Goal: Task Accomplishment & Management: Manage account settings

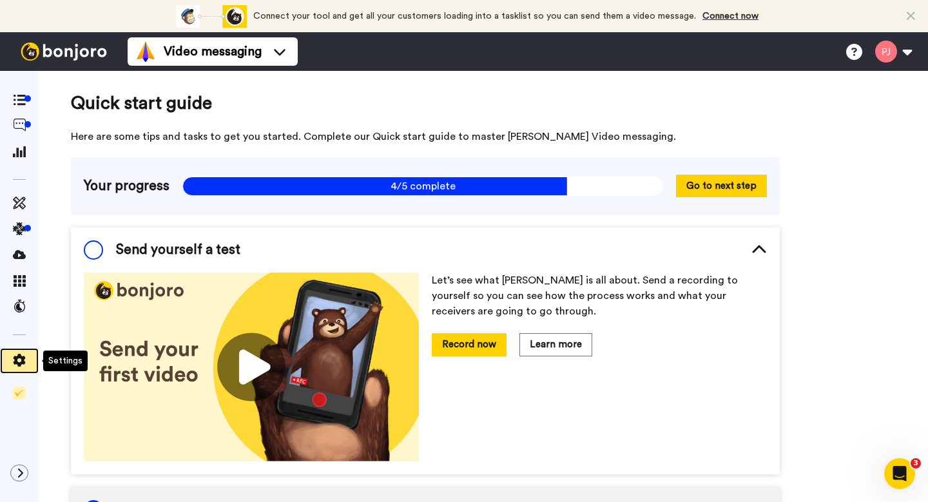
click at [17, 357] on icon at bounding box center [20, 360] width 12 height 13
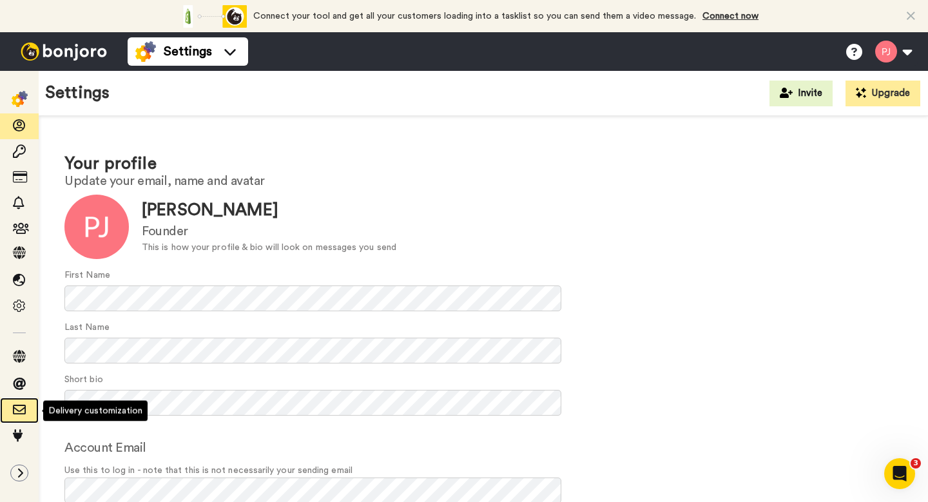
click at [13, 417] on span at bounding box center [19, 410] width 39 height 13
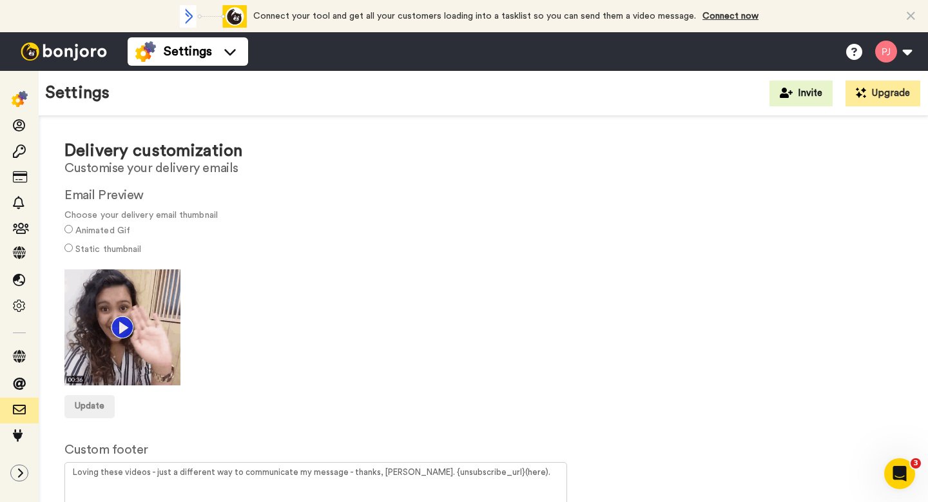
scroll to position [6, 0]
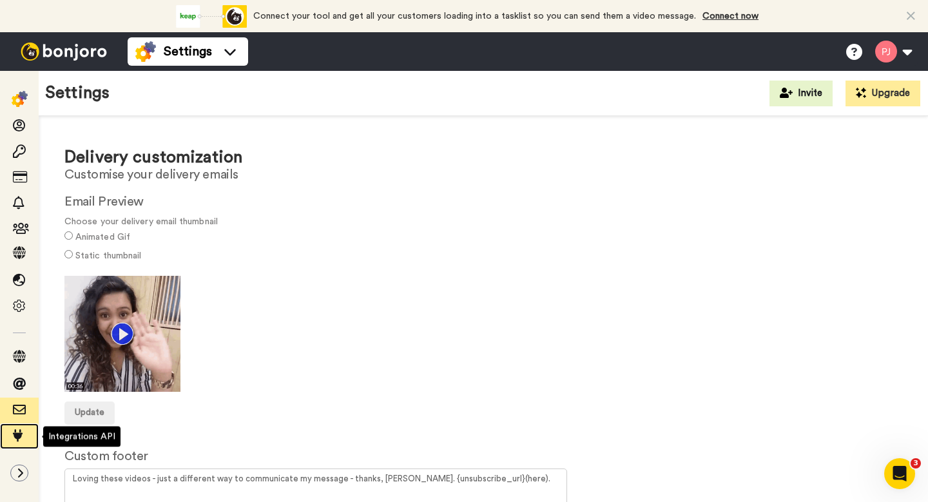
click at [18, 435] on icon at bounding box center [19, 435] width 13 height 13
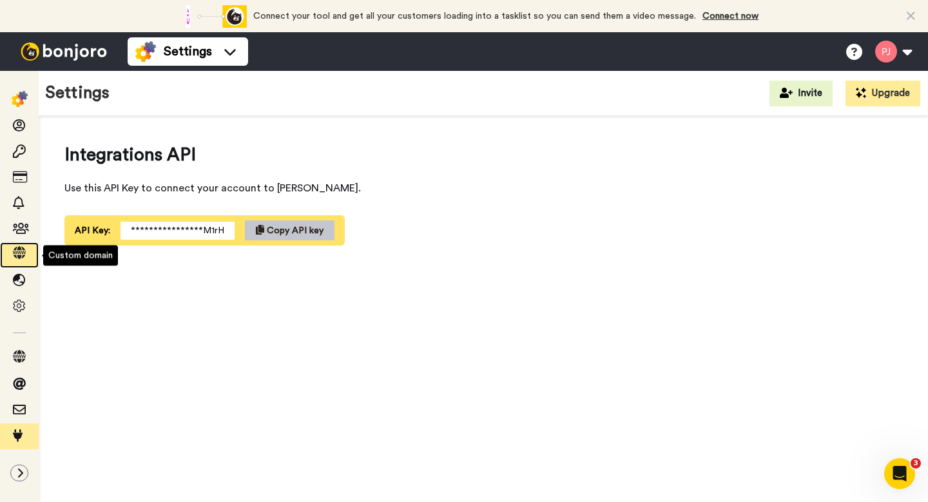
click at [21, 250] on icon at bounding box center [19, 252] width 13 height 13
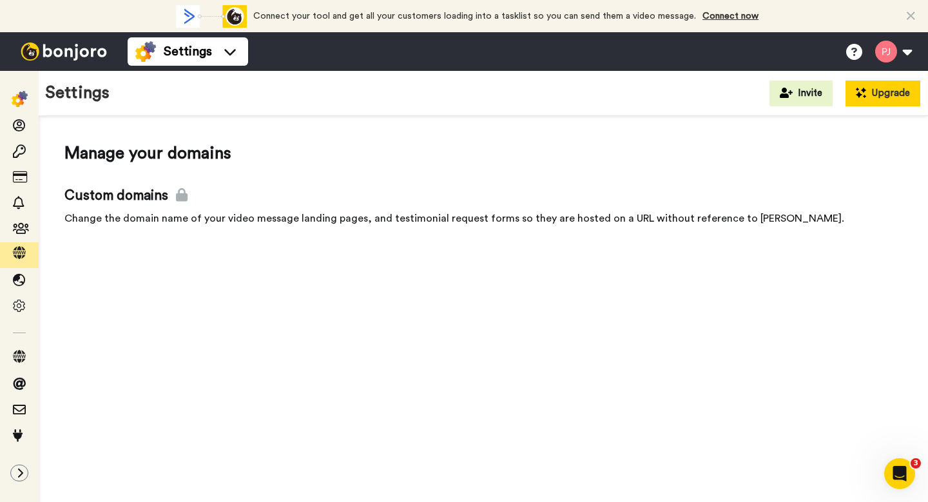
click at [891, 95] on button "Upgrade" at bounding box center [883, 94] width 75 height 26
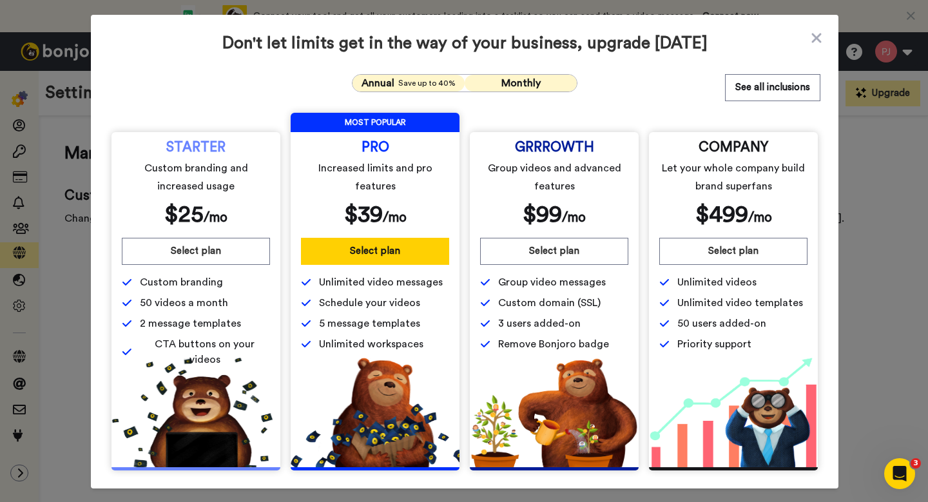
click at [416, 79] on span "Save up to 40%" at bounding box center [426, 83] width 57 height 10
click at [811, 43] on icon at bounding box center [816, 37] width 13 height 15
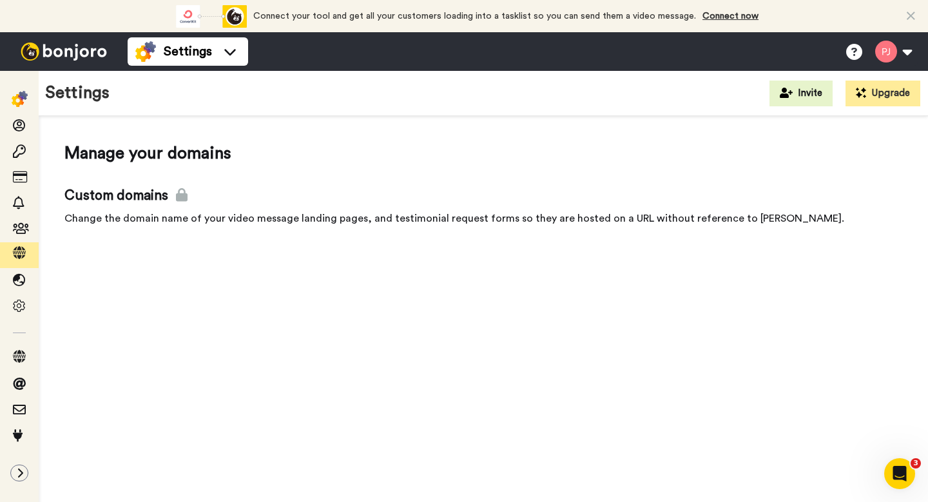
click at [492, 219] on div "Change the domain name of your video message landing pages, and testimonial req…" at bounding box center [483, 218] width 838 height 15
click at [17, 282] on icon at bounding box center [19, 280] width 13 height 13
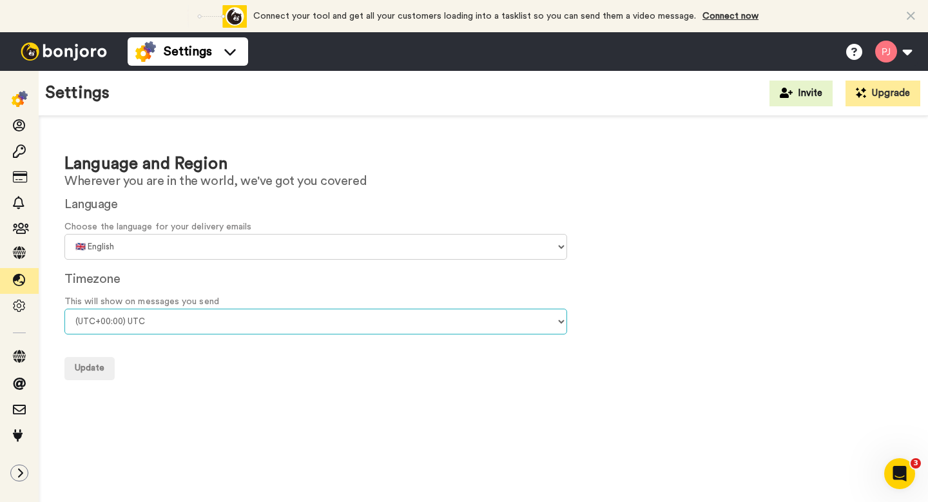
click at [97, 322] on select "(UTC-11:00) Midway Island (UTC-11:00) Samoa (UTC-10:00) Hawaii (UTC-09:00) Alas…" at bounding box center [315, 322] width 503 height 26
select select "Canada/Atlantic"
click at [64, 309] on select "(UTC-11:00) Midway Island (UTC-11:00) Samoa (UTC-10:00) Hawaii (UTC-09:00) Alas…" at bounding box center [315, 322] width 503 height 26
click at [144, 239] on select "🇨🇳 Chinese 🇨🇿 Czech 🇩🇰 Danish 🇳🇱 Dutch 🇬🇧 English 🇫🇮 Finnish 🇫🇷 French 🇩🇪 Germa…" at bounding box center [315, 247] width 503 height 26
click at [64, 234] on select "🇨🇳 Chinese 🇨🇿 Czech 🇩🇰 Danish 🇳🇱 Dutch 🇬🇧 English 🇫🇮 Finnish 🇫🇷 French 🇩🇪 Germa…" at bounding box center [315, 247] width 503 height 26
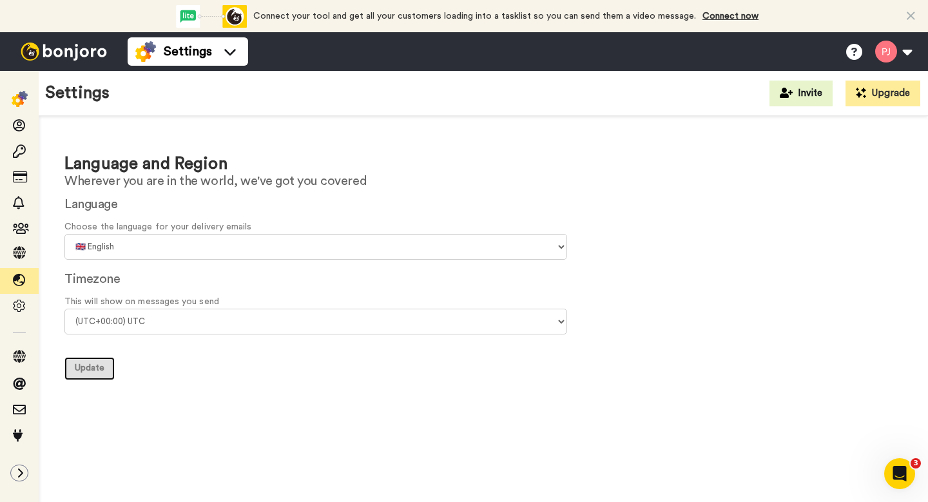
click at [81, 367] on span "Update" at bounding box center [90, 368] width 30 height 9
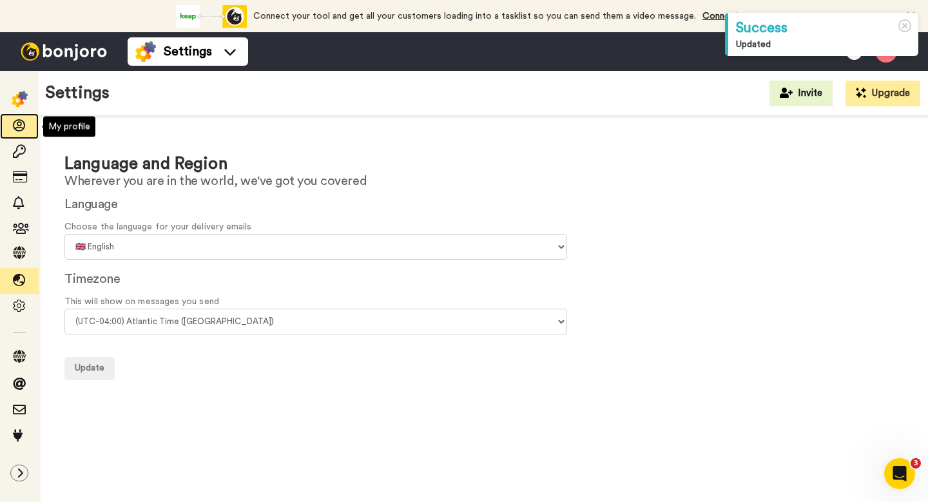
click at [19, 126] on icon at bounding box center [19, 125] width 13 height 13
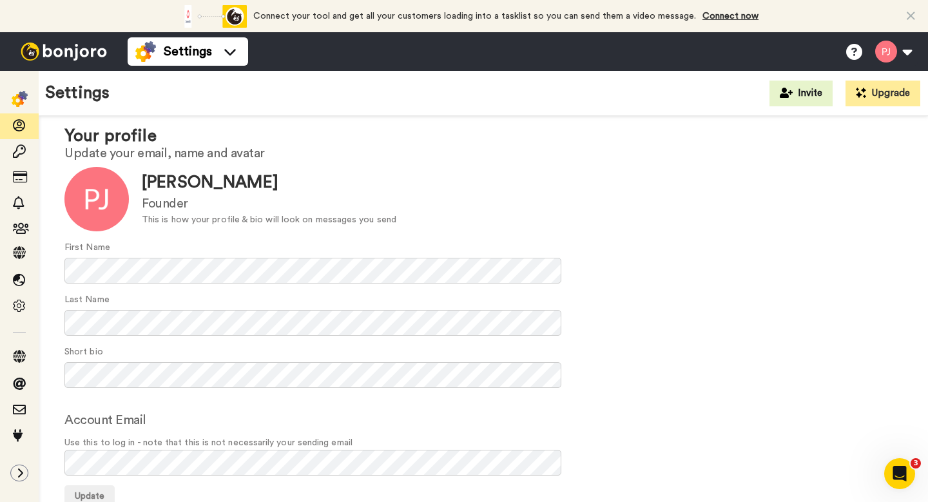
scroll to position [29, 0]
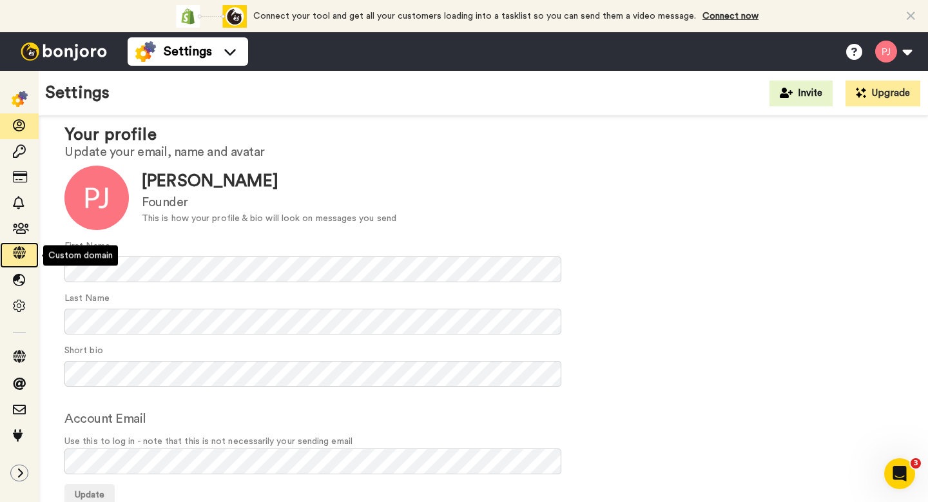
click at [18, 257] on icon at bounding box center [19, 252] width 13 height 13
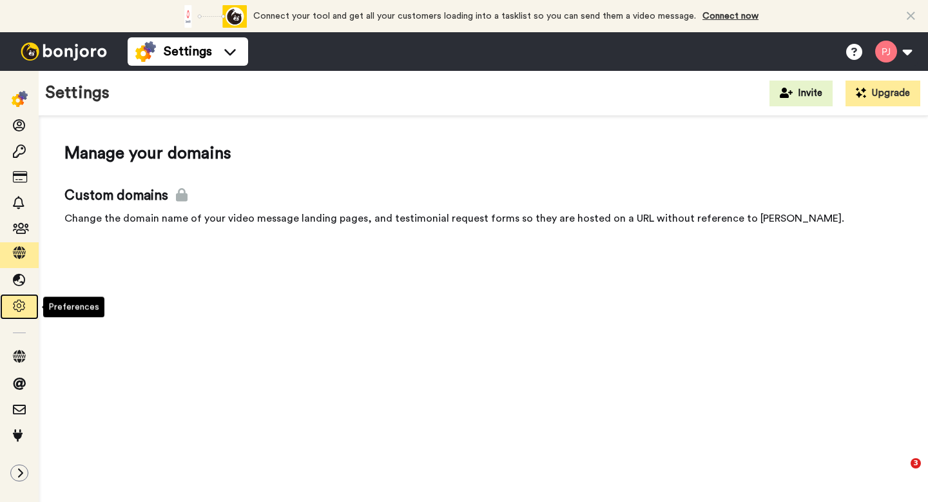
click at [21, 303] on icon at bounding box center [19, 306] width 13 height 13
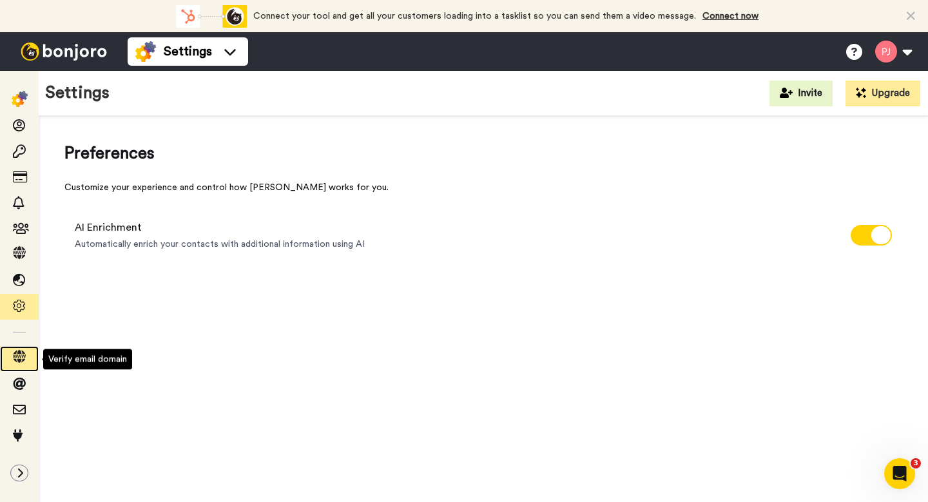
click at [17, 363] on icon at bounding box center [19, 356] width 13 height 13
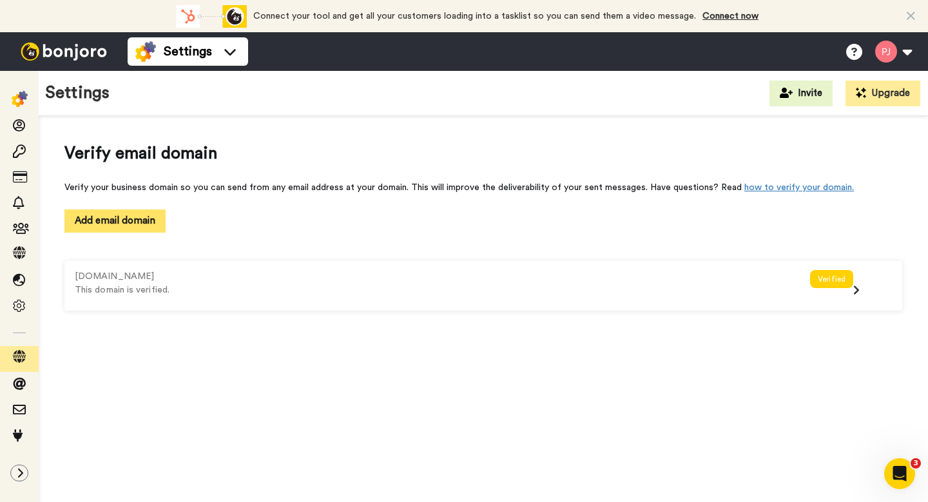
click at [106, 222] on button "Add email domain" at bounding box center [114, 221] width 101 height 23
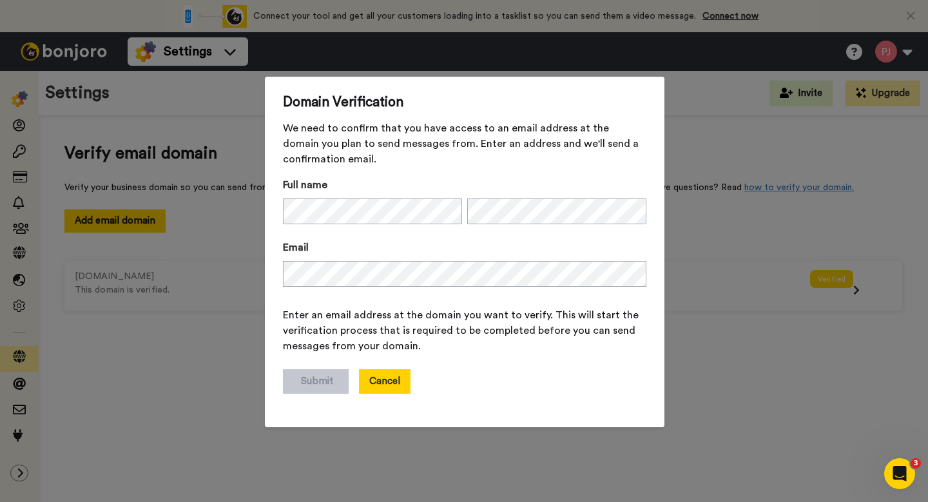
click at [368, 383] on button "Cancel" at bounding box center [385, 381] width 52 height 24
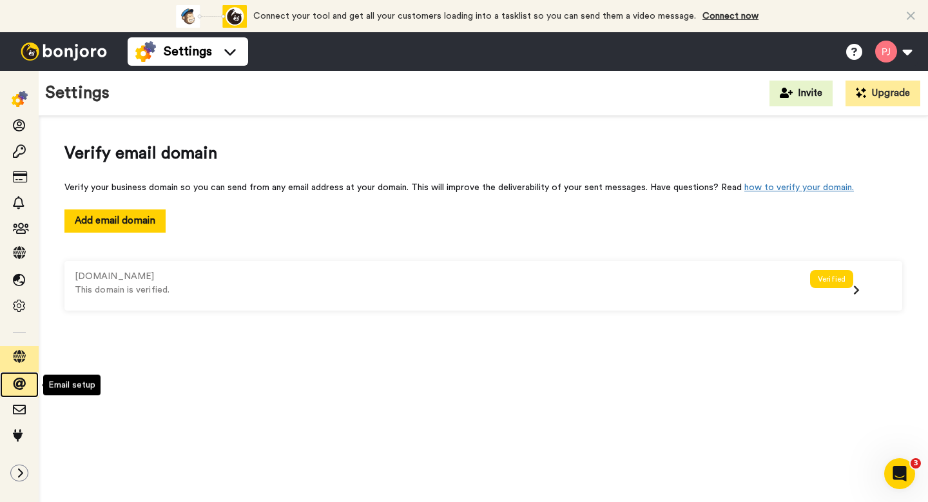
click at [28, 387] on span at bounding box center [19, 384] width 39 height 13
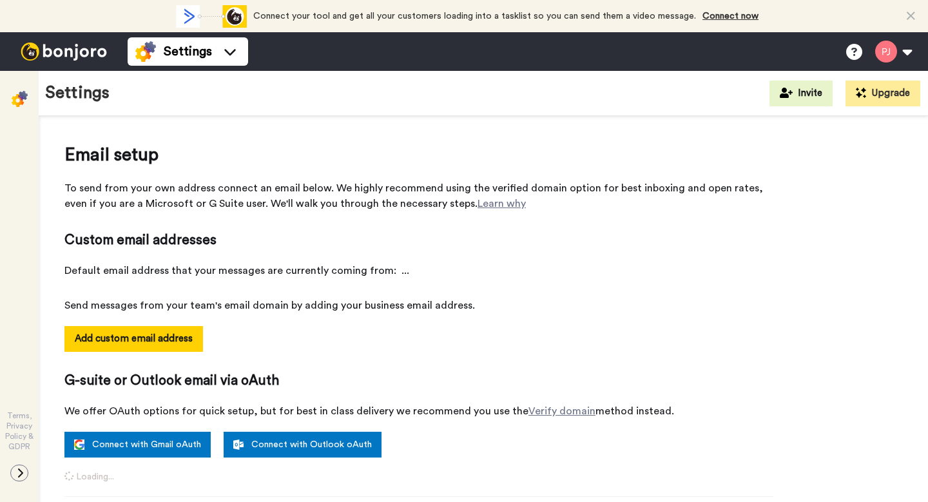
select select "142042"
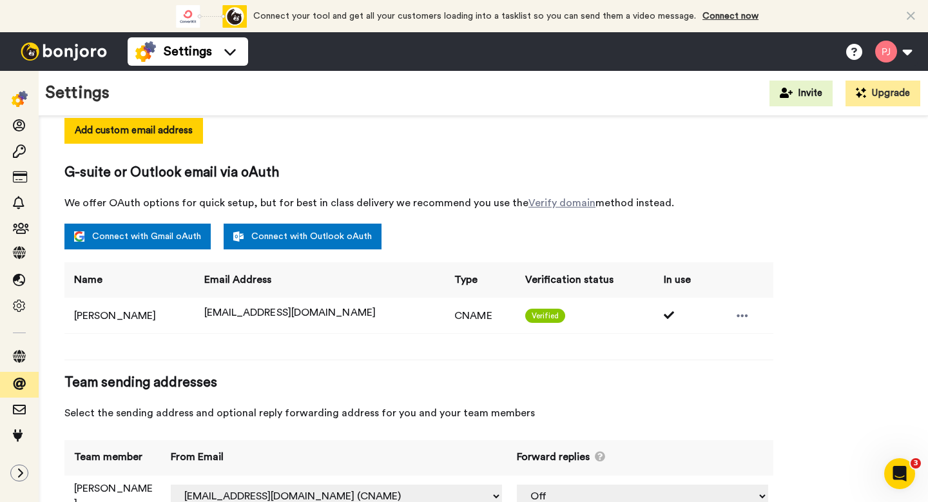
scroll to position [217, 0]
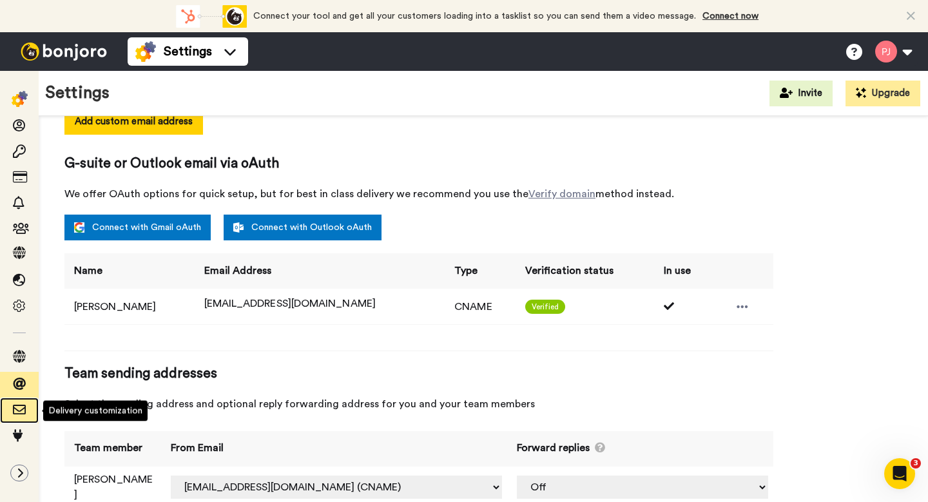
click at [23, 411] on icon at bounding box center [19, 410] width 13 height 13
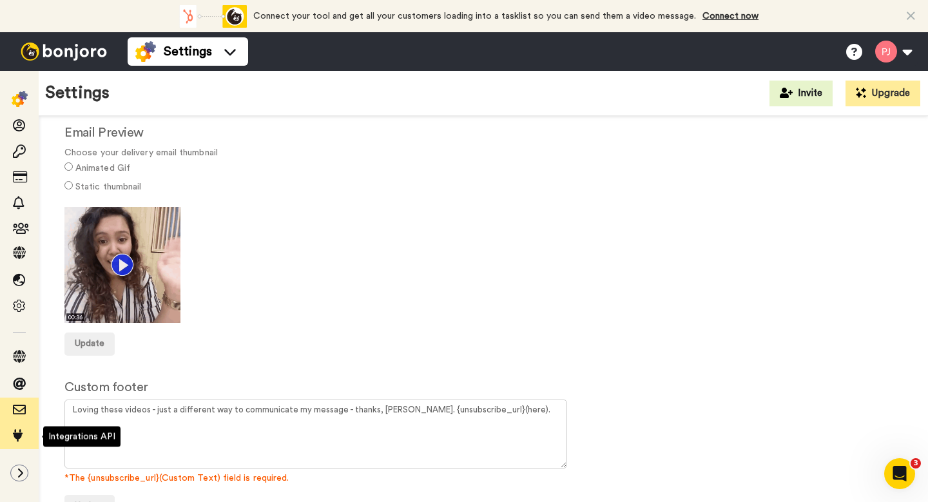
scroll to position [90, 0]
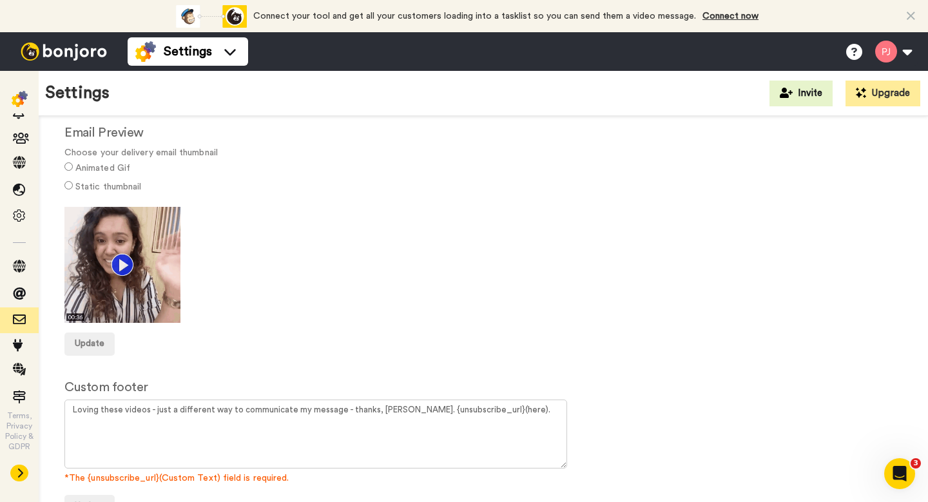
click at [26, 472] on button at bounding box center [19, 473] width 18 height 17
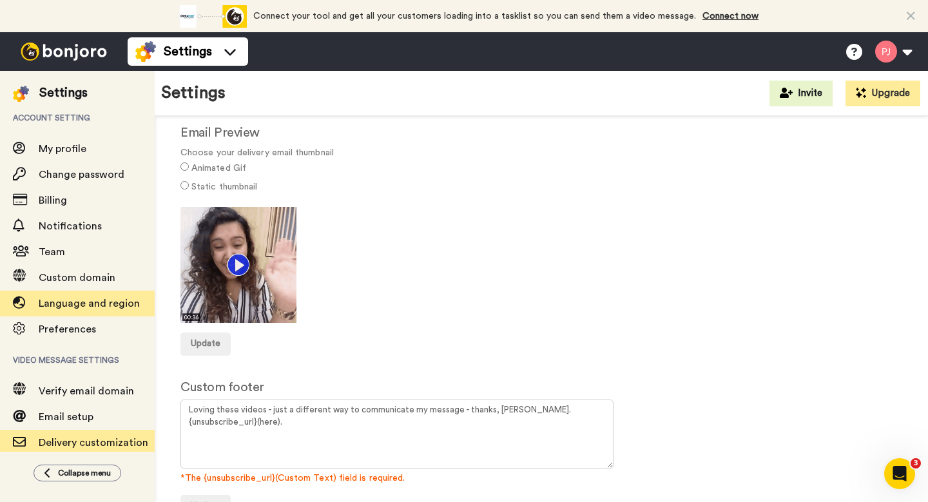
scroll to position [0, 0]
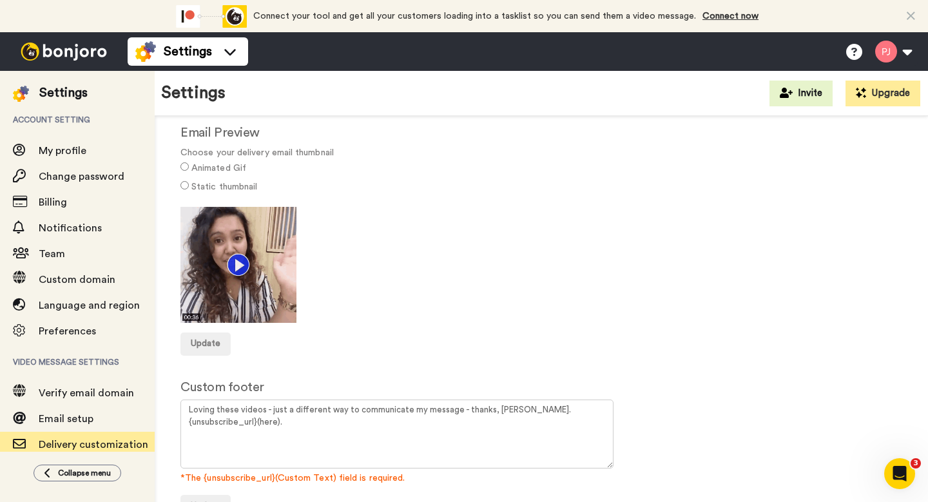
click at [79, 59] on img at bounding box center [63, 52] width 97 height 18
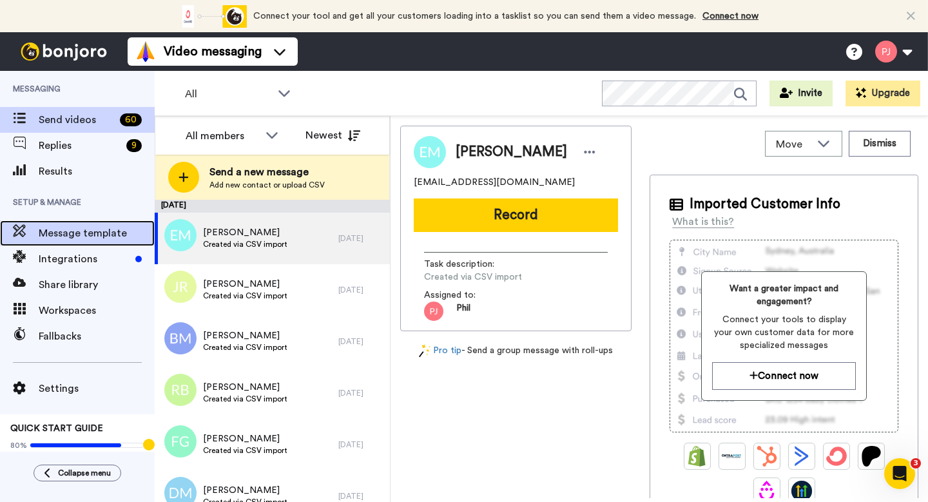
click at [95, 235] on span "Message template" at bounding box center [97, 233] width 116 height 15
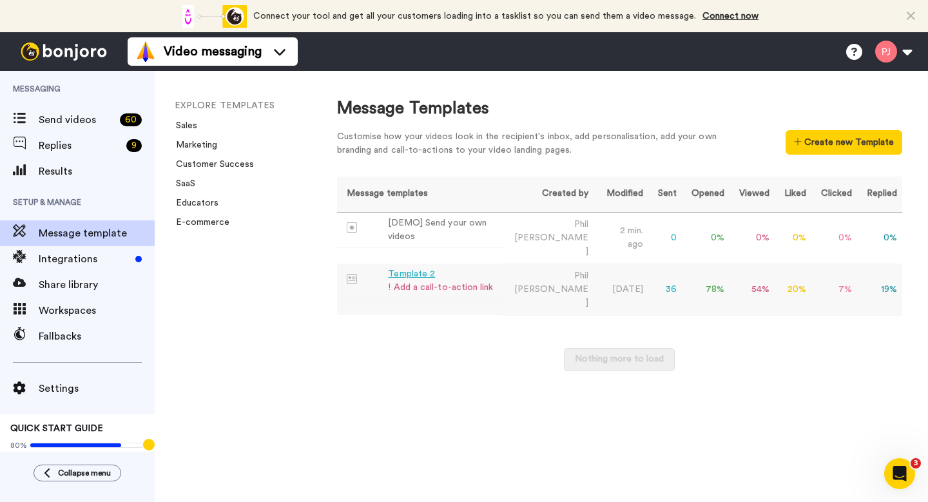
click at [414, 268] on div "Template 2" at bounding box center [440, 275] width 105 height 14
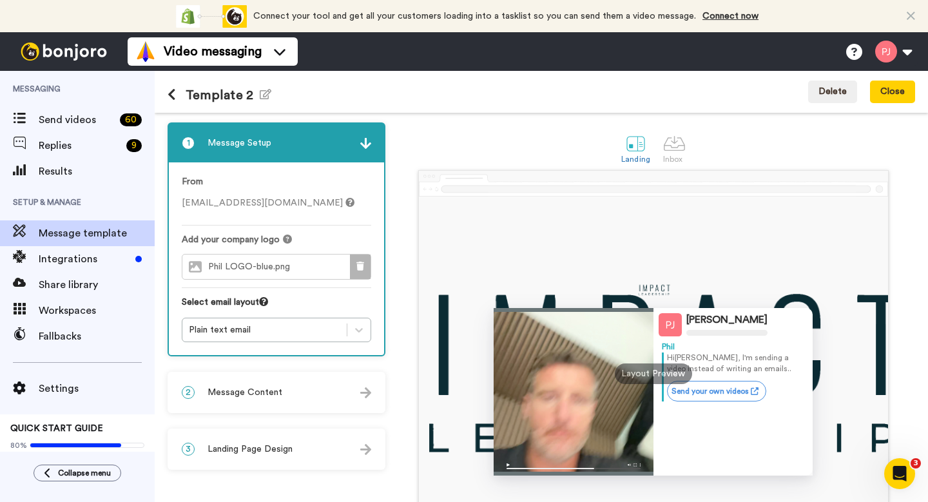
click at [353, 264] on button at bounding box center [360, 267] width 21 height 24
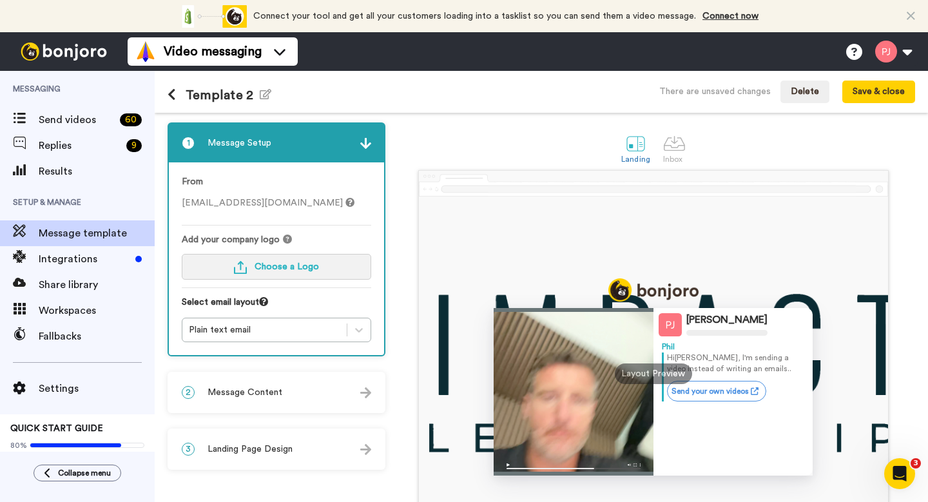
click at [289, 269] on span "Choose a Logo" at bounding box center [287, 266] width 64 height 9
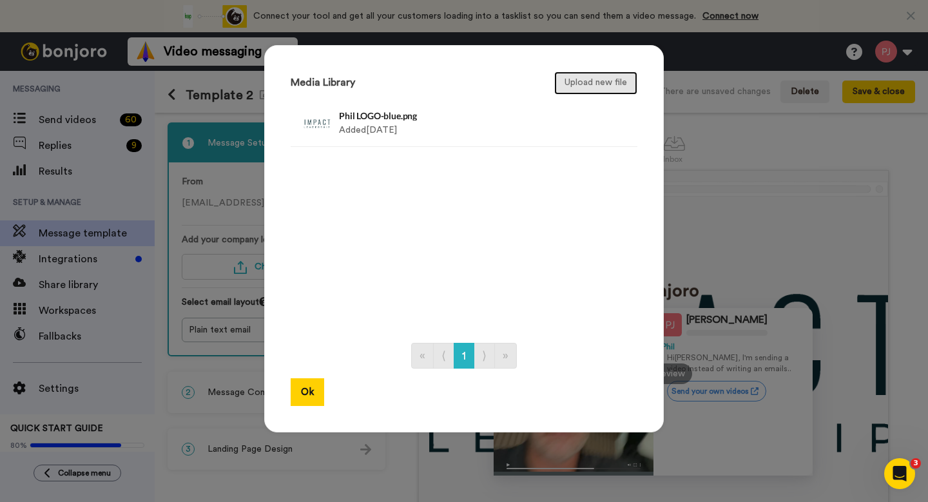
click at [584, 83] on button "Upload new file" at bounding box center [595, 83] width 83 height 23
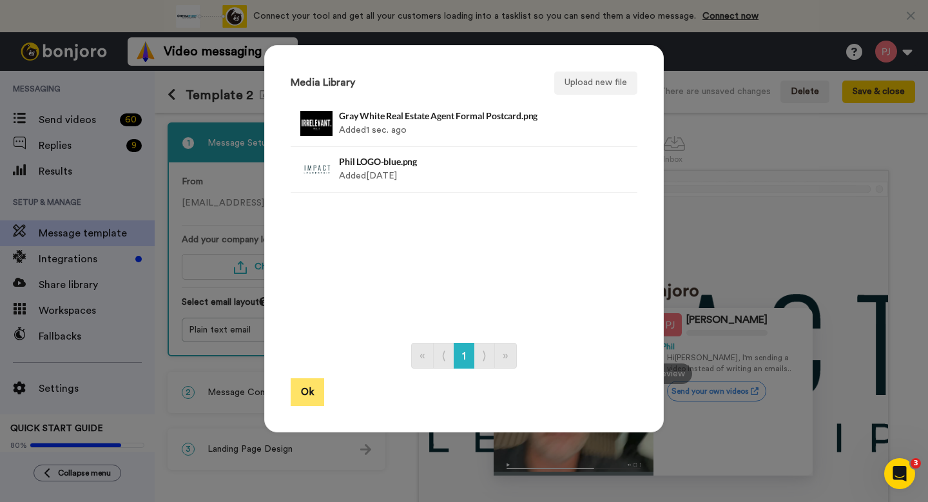
click at [302, 400] on button "Ok" at bounding box center [308, 392] width 34 height 28
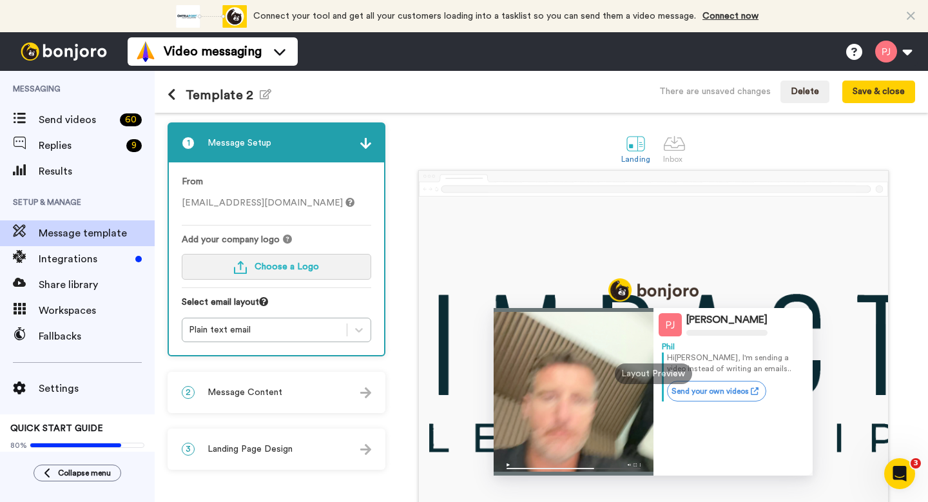
click at [297, 265] on span "Choose a Logo" at bounding box center [287, 266] width 64 height 9
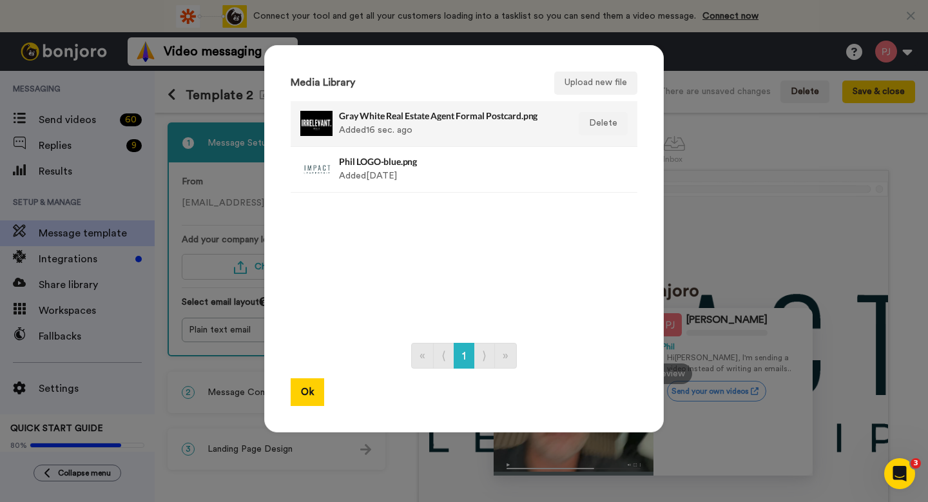
click at [316, 130] on div at bounding box center [316, 124] width 32 height 32
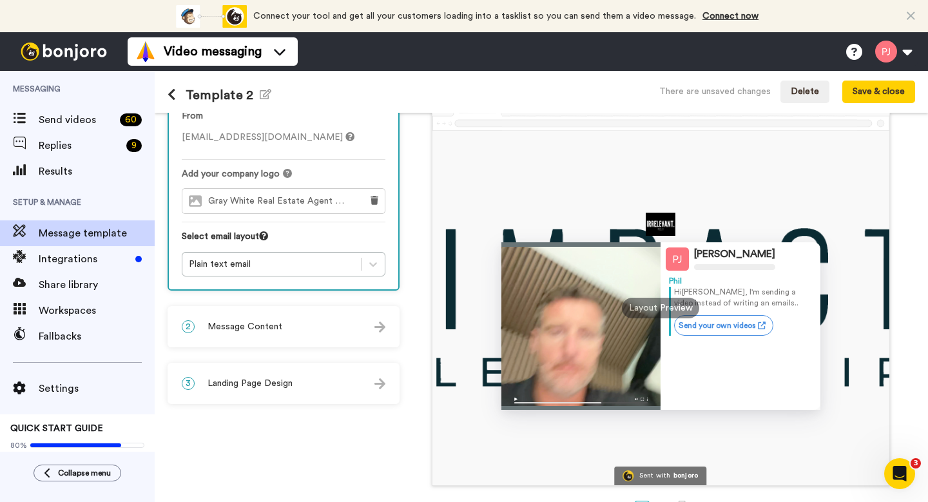
scroll to position [65, 0]
click at [540, 188] on div "Phil Jewell Phil Hi Tom , I'm sending a video instead of writing an emails.. Se…" at bounding box center [661, 309] width 457 height 355
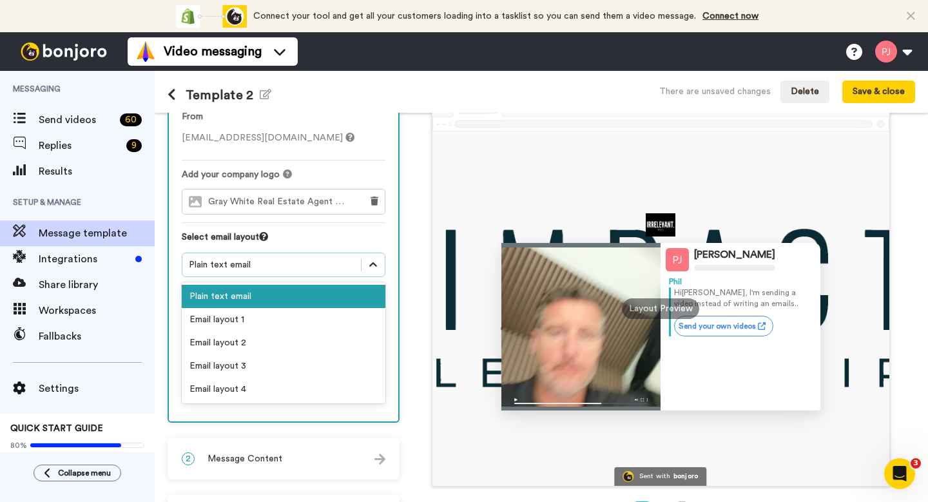
click at [374, 261] on icon at bounding box center [373, 265] width 13 height 13
click at [344, 309] on div "Email layout 1" at bounding box center [284, 319] width 204 height 23
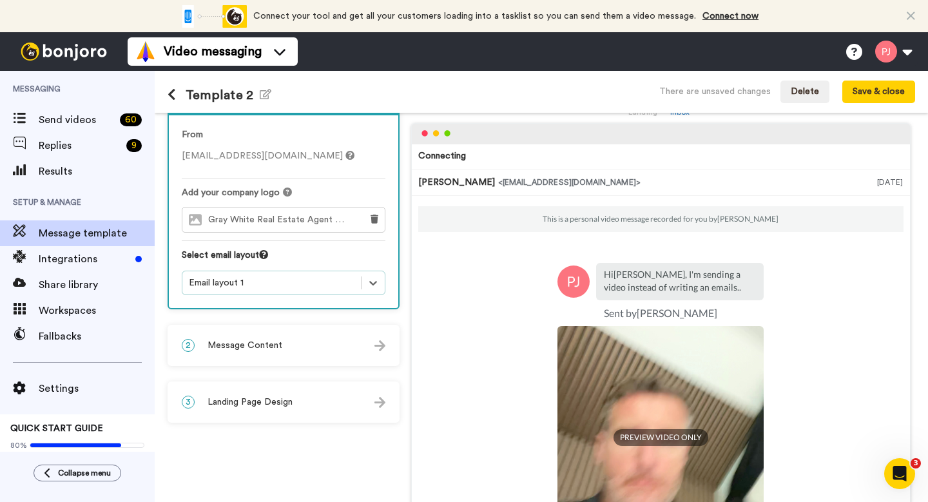
scroll to position [46, 0]
click at [362, 280] on div at bounding box center [373, 283] width 23 height 23
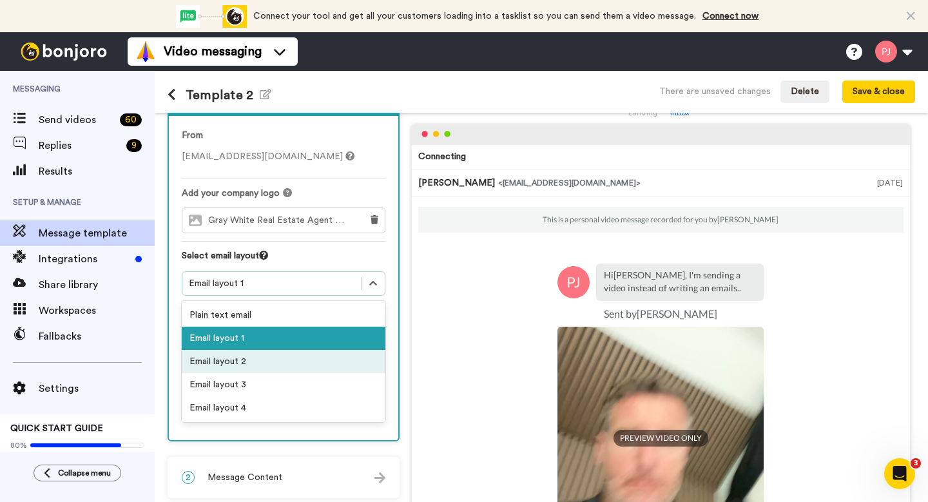
click at [336, 373] on div "Email layout 3" at bounding box center [284, 384] width 204 height 23
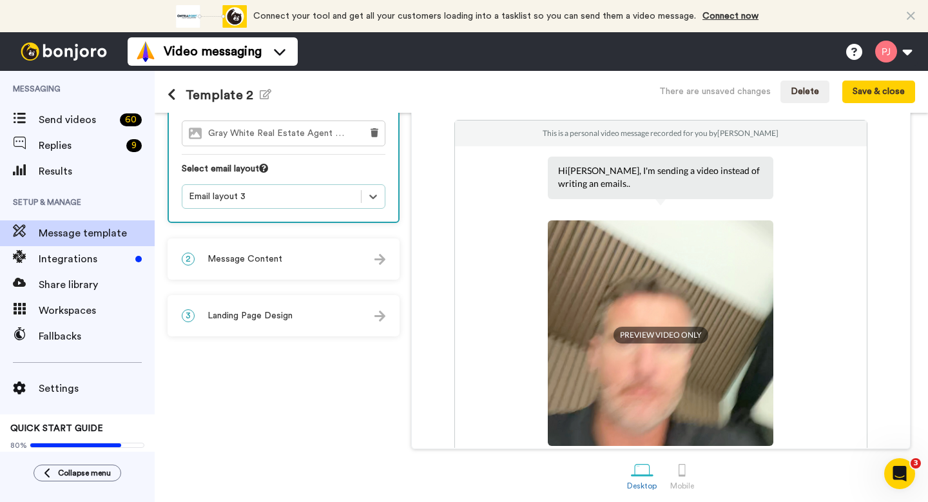
scroll to position [139, 0]
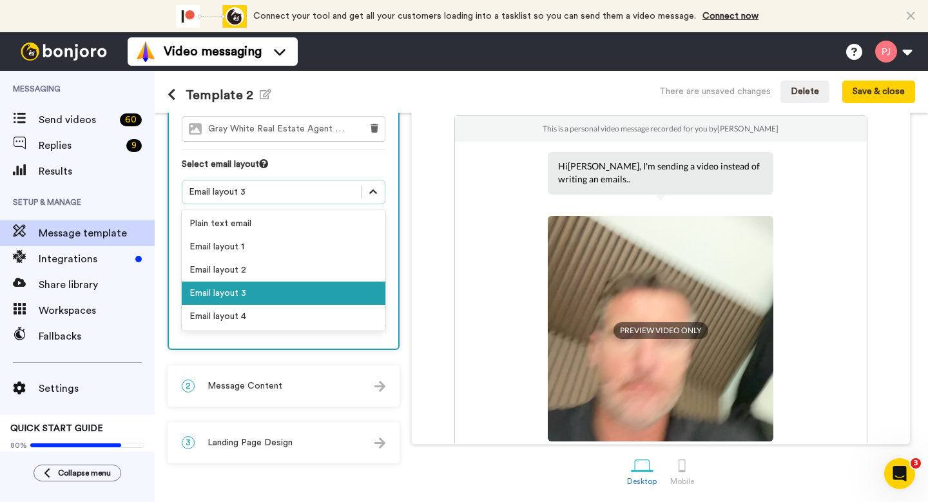
click at [367, 197] on div at bounding box center [373, 192] width 23 height 23
click at [338, 213] on div "Plain text email" at bounding box center [284, 223] width 204 height 23
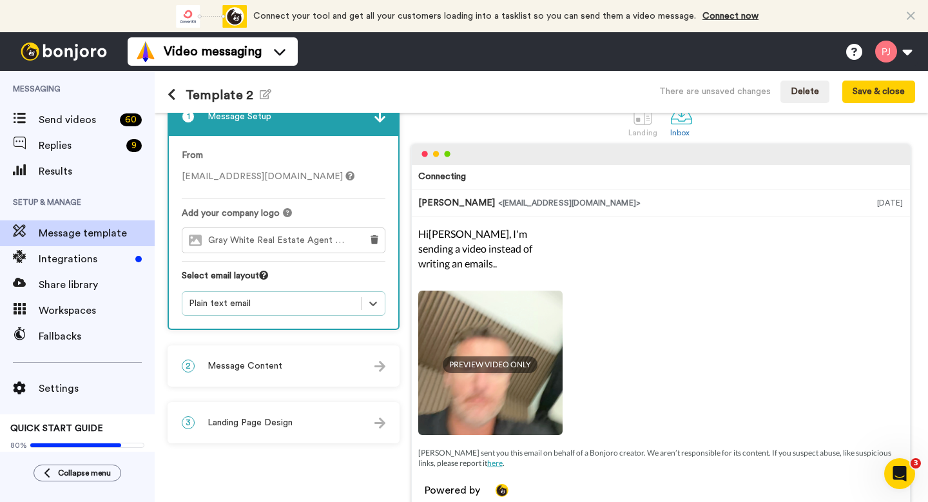
scroll to position [25, 0]
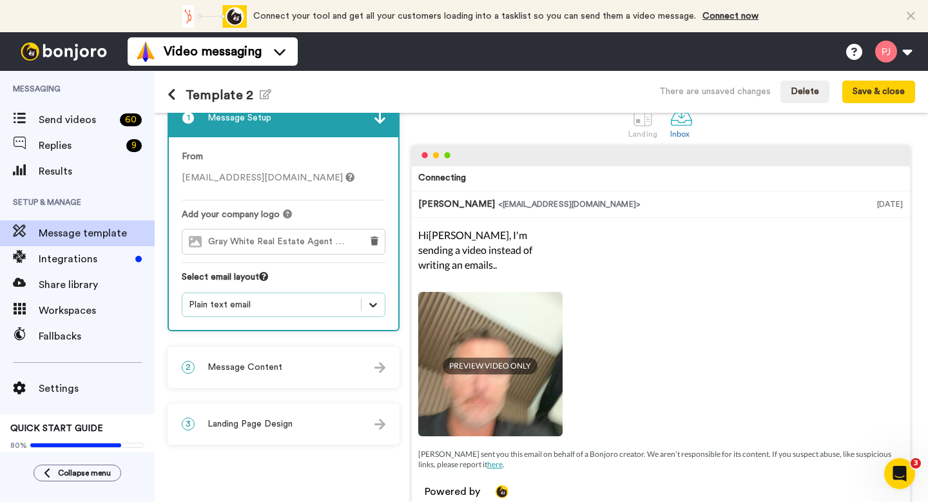
click at [371, 309] on icon at bounding box center [373, 305] width 13 height 13
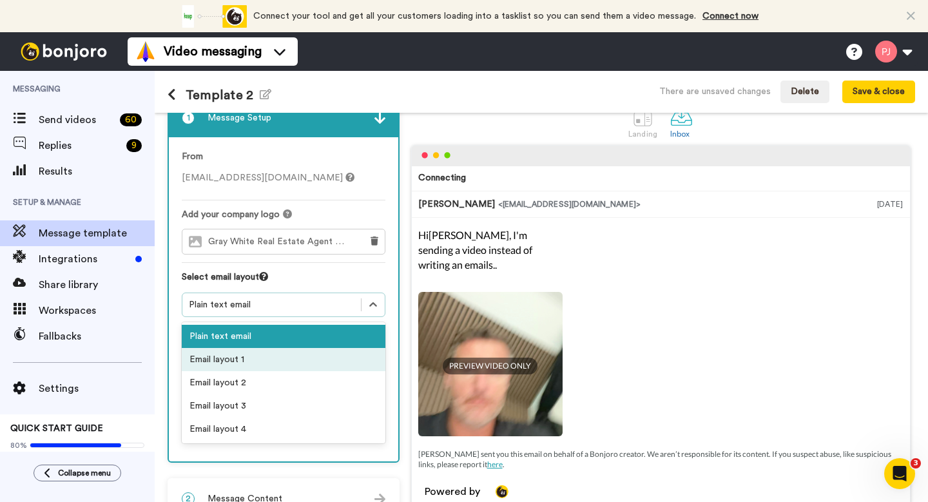
click at [349, 364] on div "Email layout 1" at bounding box center [284, 359] width 204 height 23
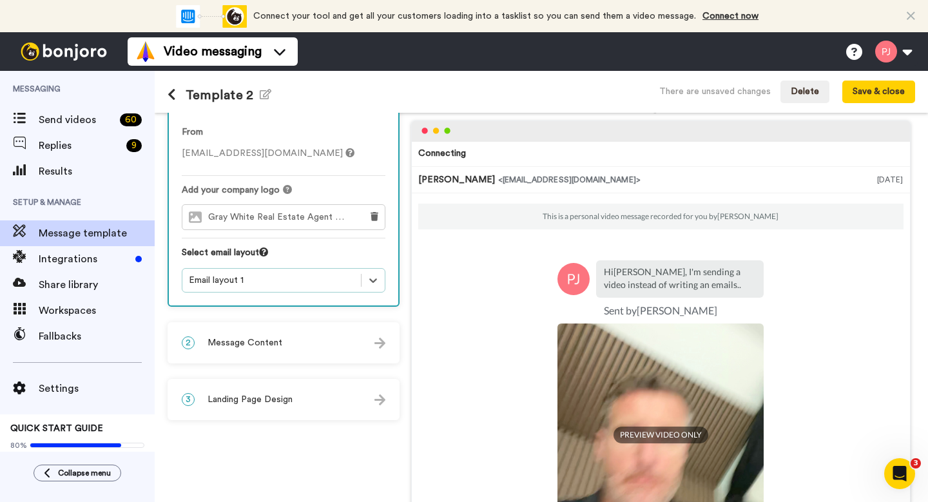
scroll to position [68, 0]
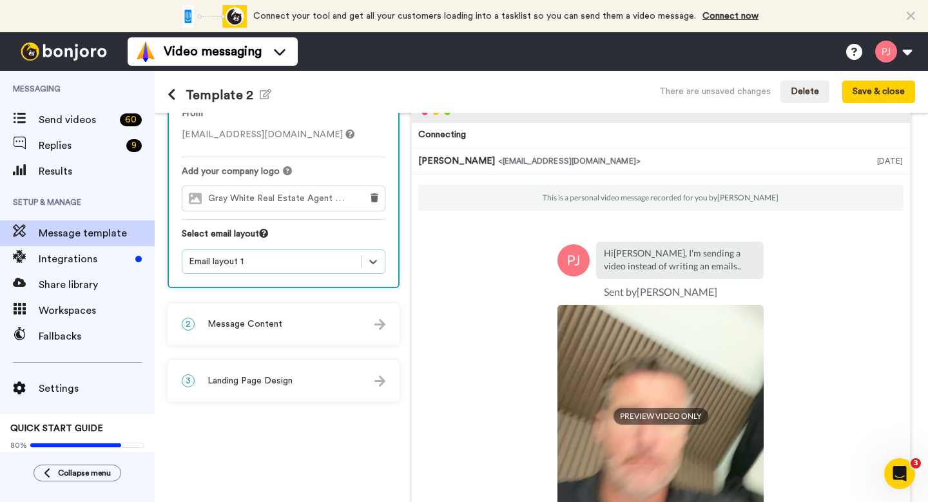
click at [363, 321] on div "2 Message Content" at bounding box center [284, 324] width 230 height 39
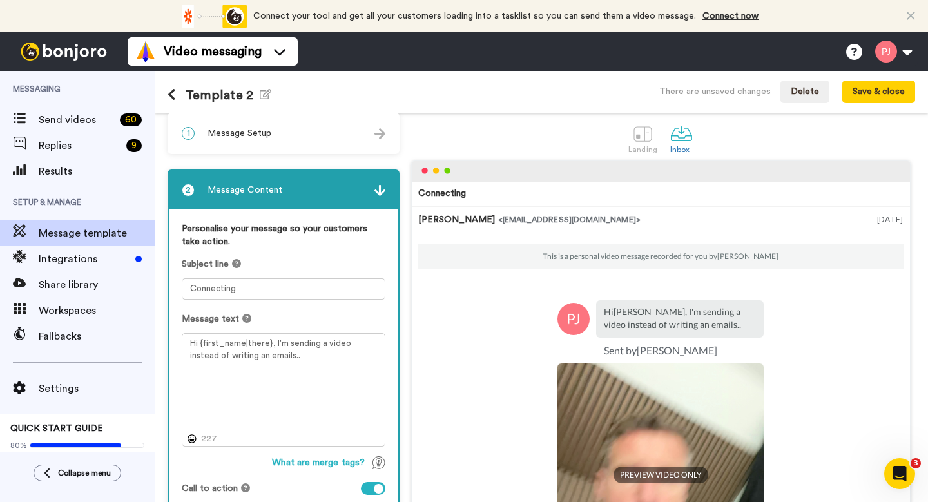
scroll to position [10, 0]
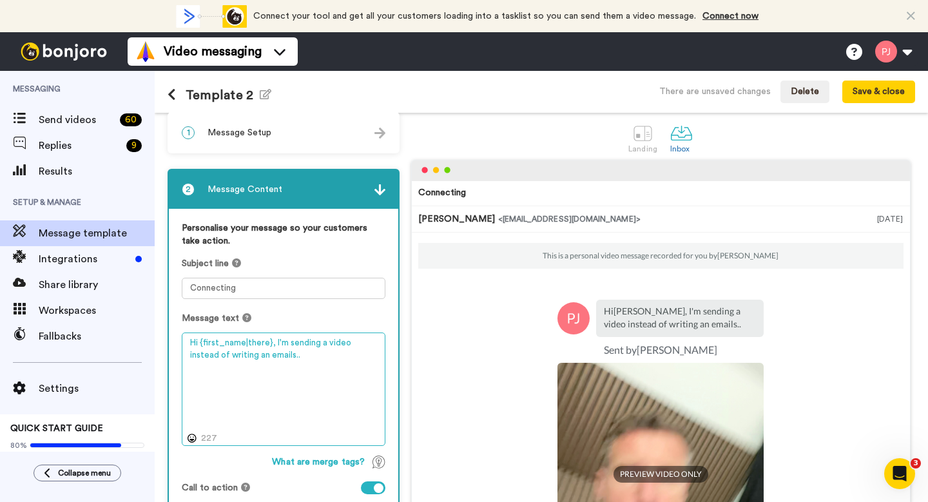
click at [292, 358] on textarea "Hi {first_name|there}, I'm sending a video instead of writing an emails.." at bounding box center [284, 389] width 204 height 113
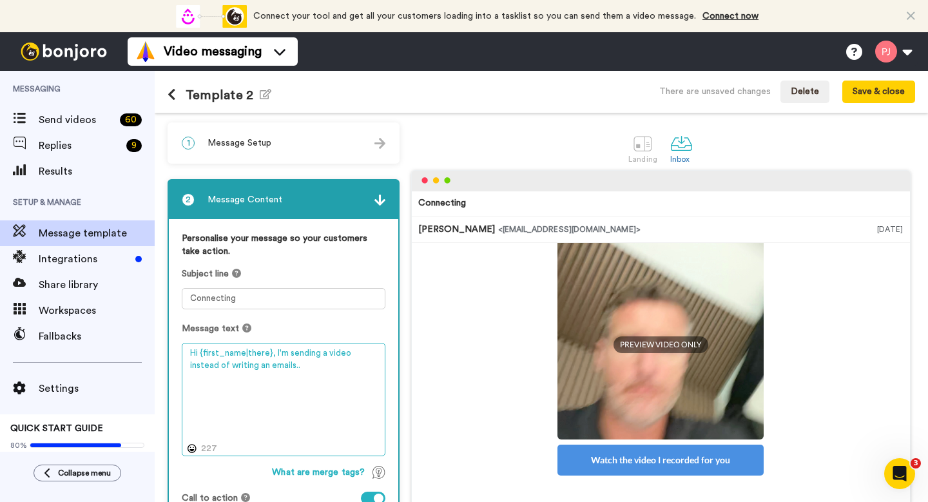
scroll to position [141, 0]
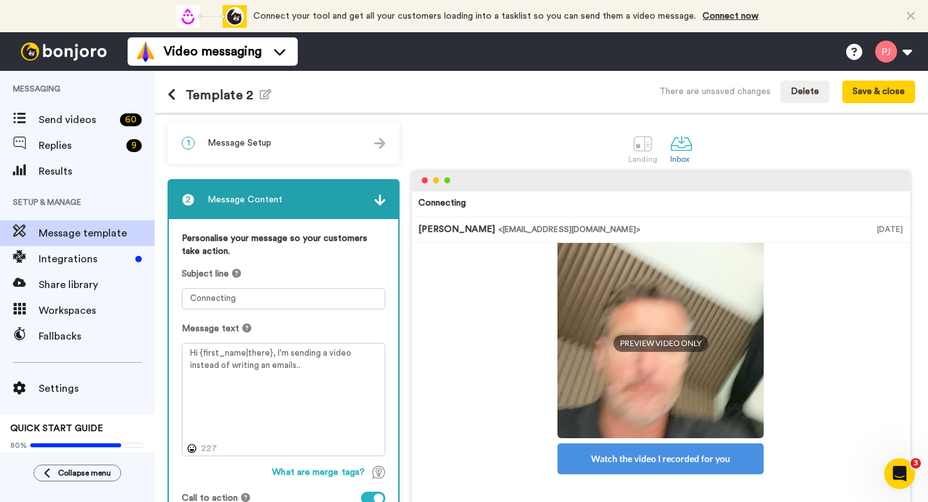
click at [383, 199] on img at bounding box center [380, 200] width 11 height 11
click at [378, 201] on img at bounding box center [380, 200] width 11 height 11
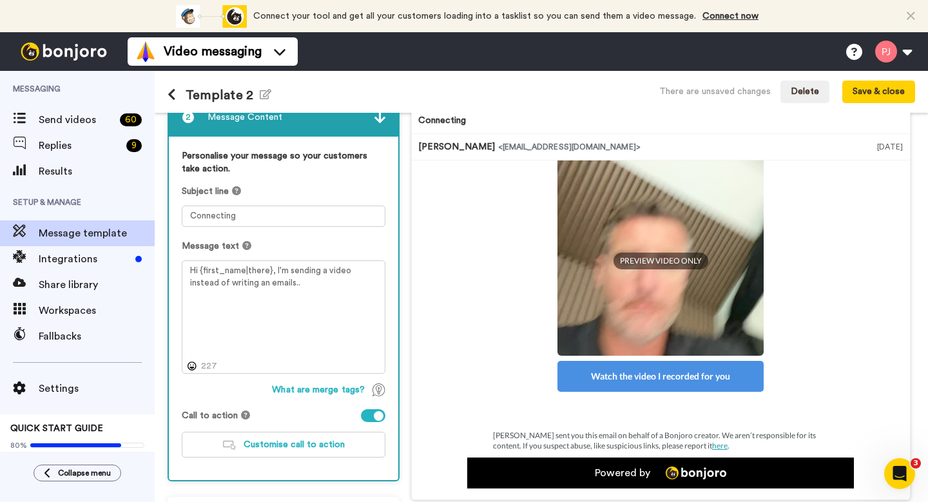
scroll to position [139, 0]
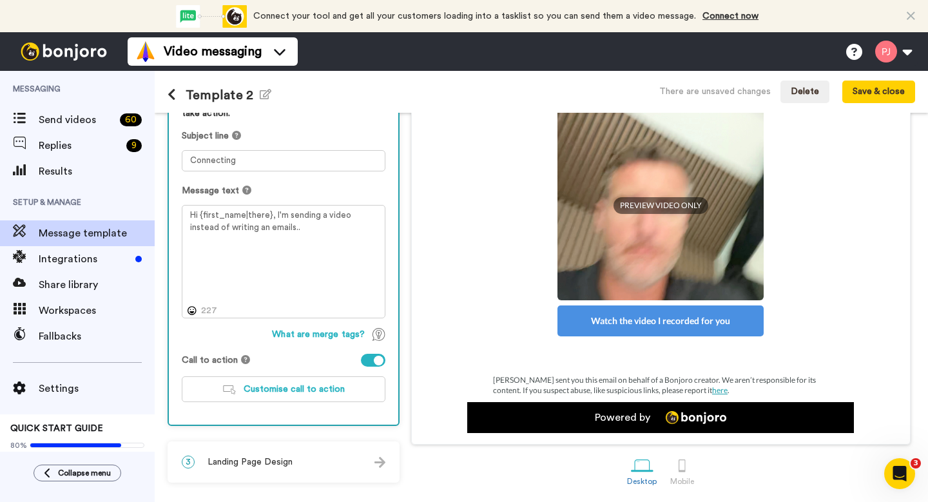
click at [329, 456] on div "3 Landing Page Design" at bounding box center [284, 462] width 230 height 39
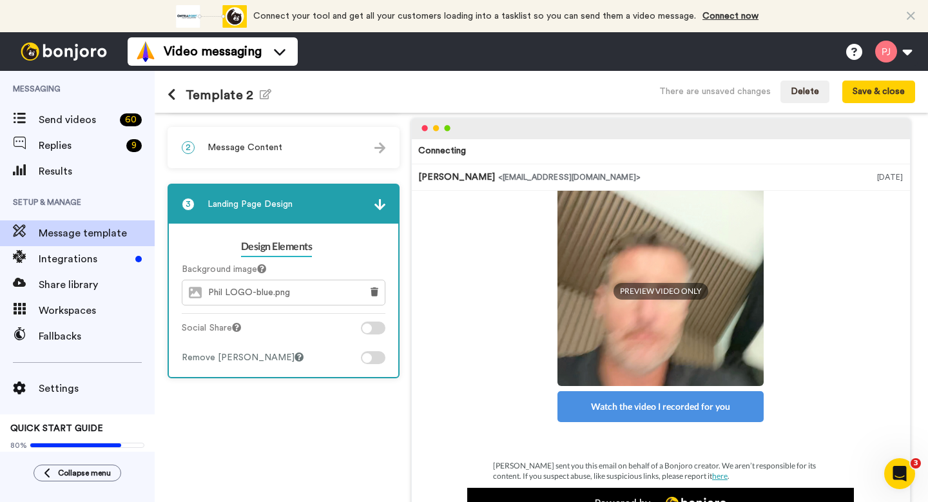
scroll to position [50, 0]
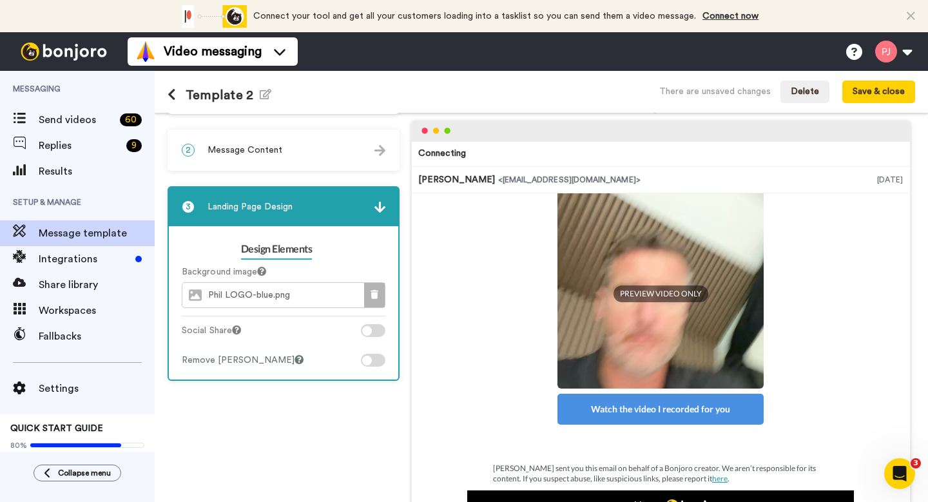
click at [371, 293] on icon at bounding box center [375, 294] width 8 height 9
click at [316, 293] on span "Choose image" at bounding box center [293, 295] width 59 height 9
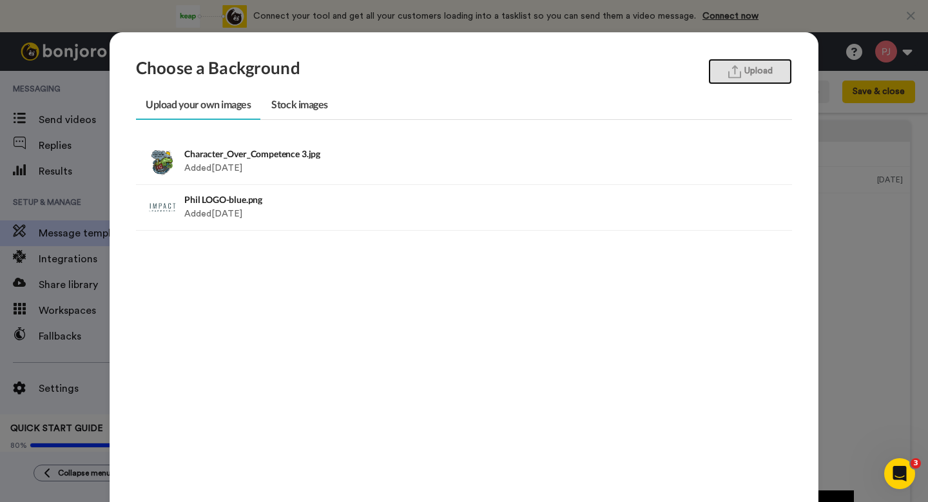
click at [744, 70] on button "Upload" at bounding box center [751, 72] width 84 height 26
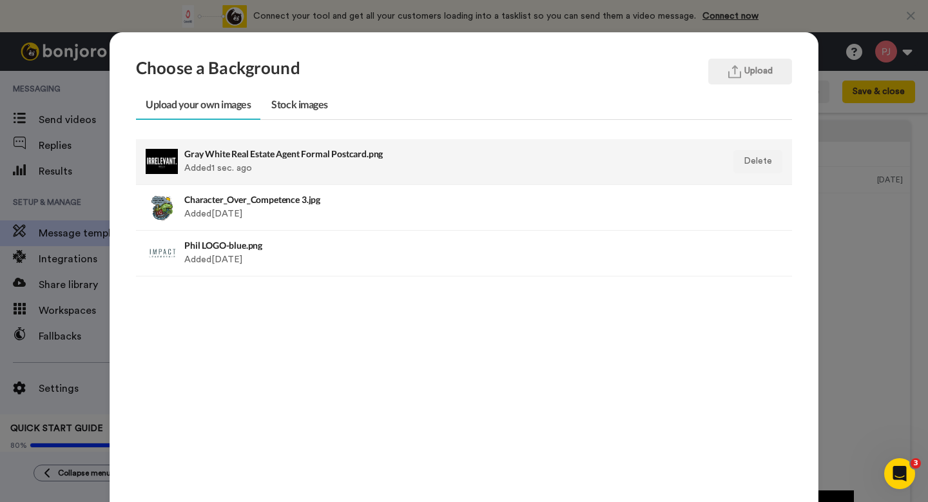
click at [151, 161] on div at bounding box center [162, 162] width 32 height 32
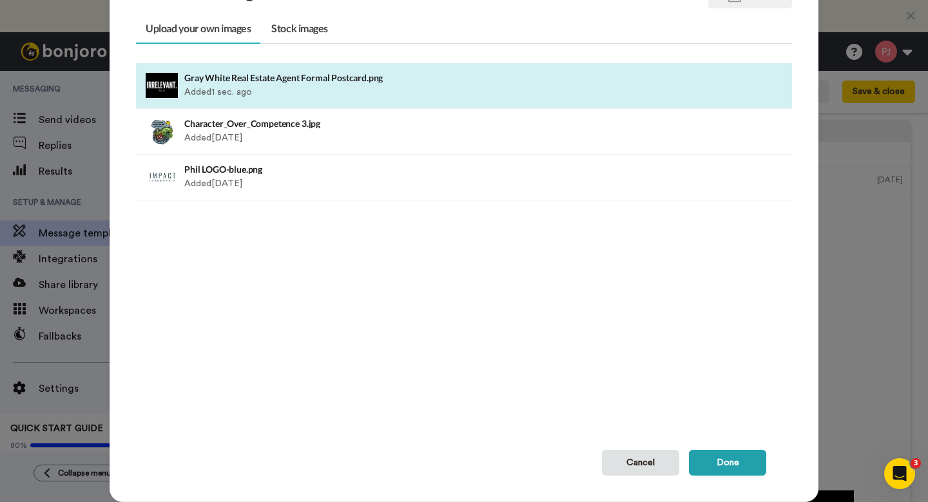
scroll to position [108, 0]
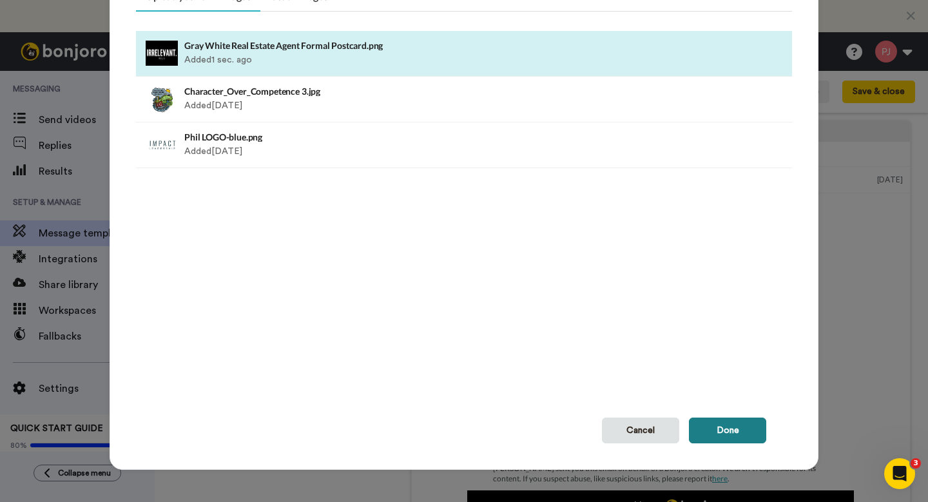
click at [732, 435] on button "Done" at bounding box center [727, 431] width 77 height 26
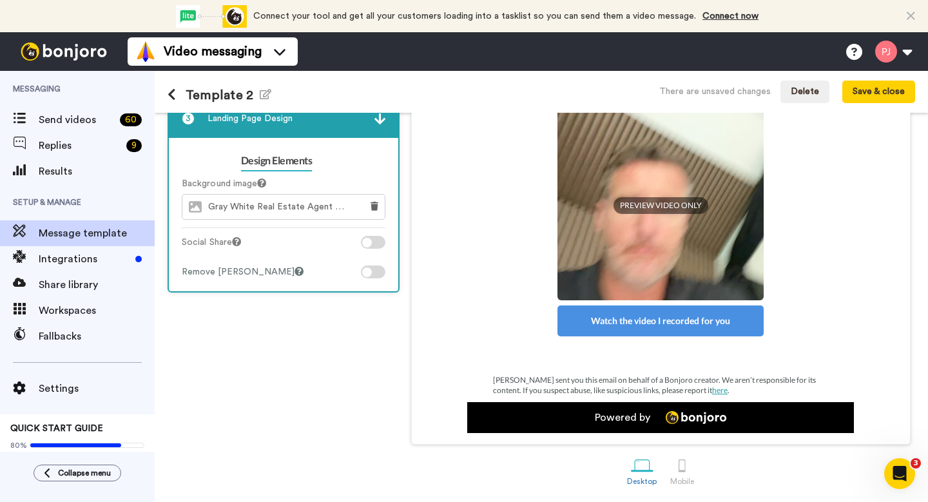
scroll to position [139, 0]
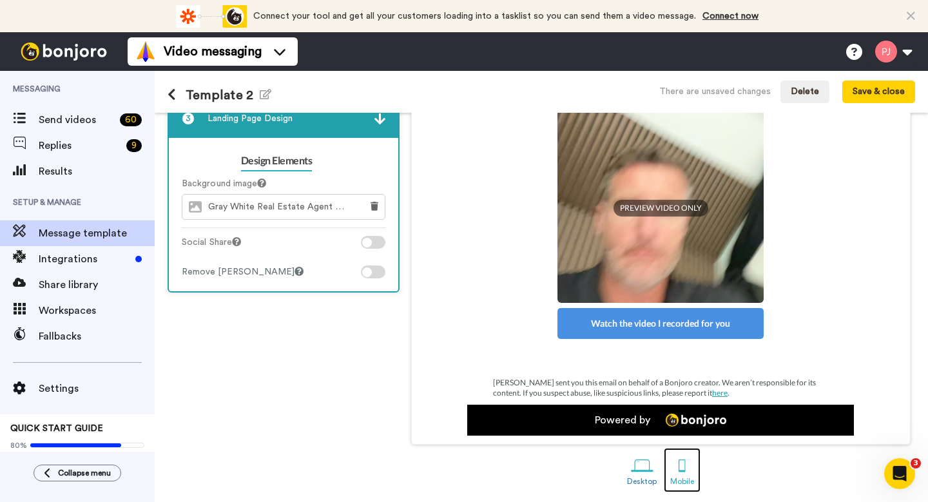
click at [672, 465] on div at bounding box center [682, 466] width 23 height 23
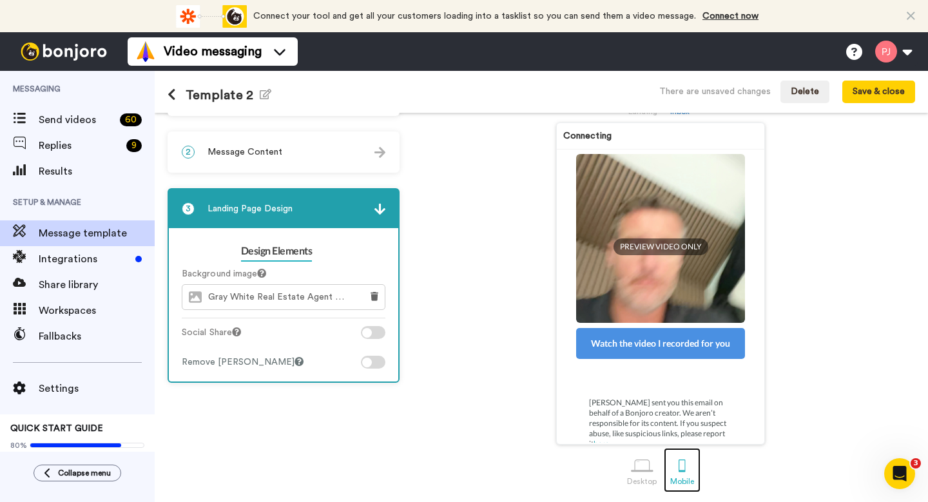
scroll to position [49, 0]
click at [636, 464] on div at bounding box center [642, 466] width 23 height 23
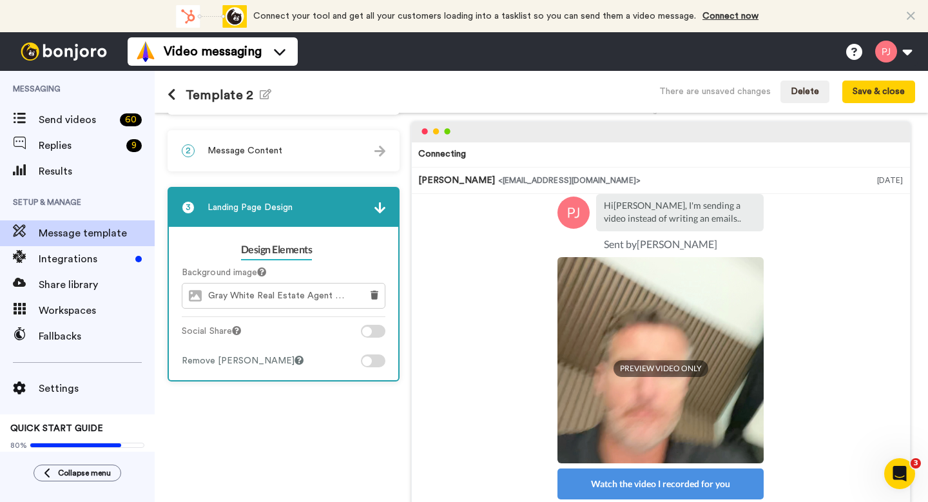
scroll to position [66, 0]
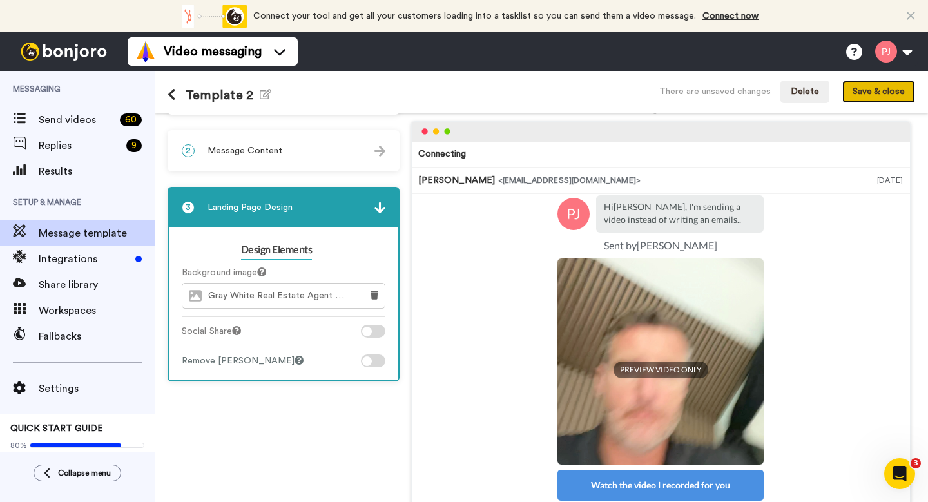
click at [870, 89] on button "Save & close" at bounding box center [879, 92] width 73 height 23
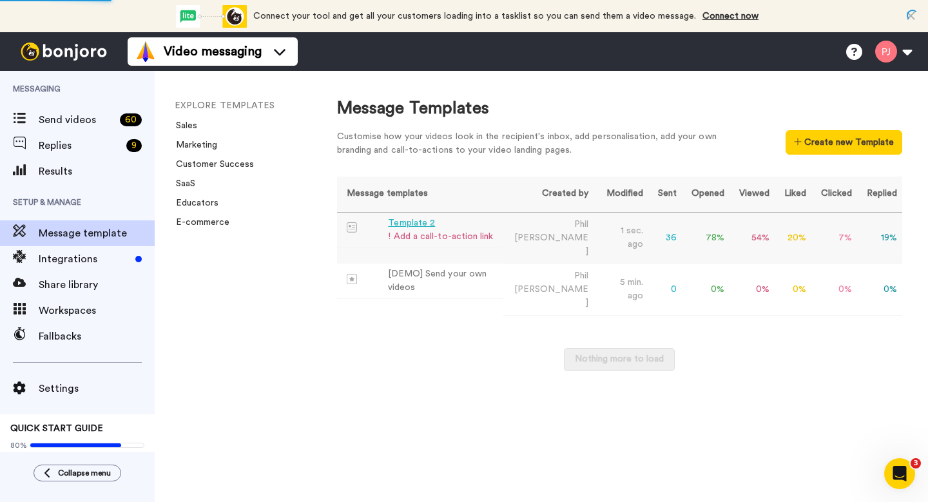
click at [430, 224] on div "Template 2" at bounding box center [440, 224] width 105 height 14
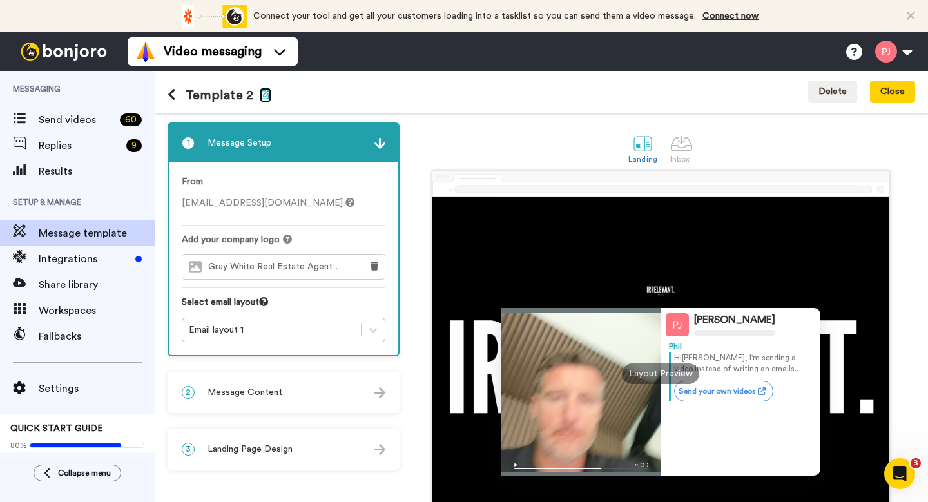
click at [263, 99] on icon "button" at bounding box center [266, 94] width 12 height 10
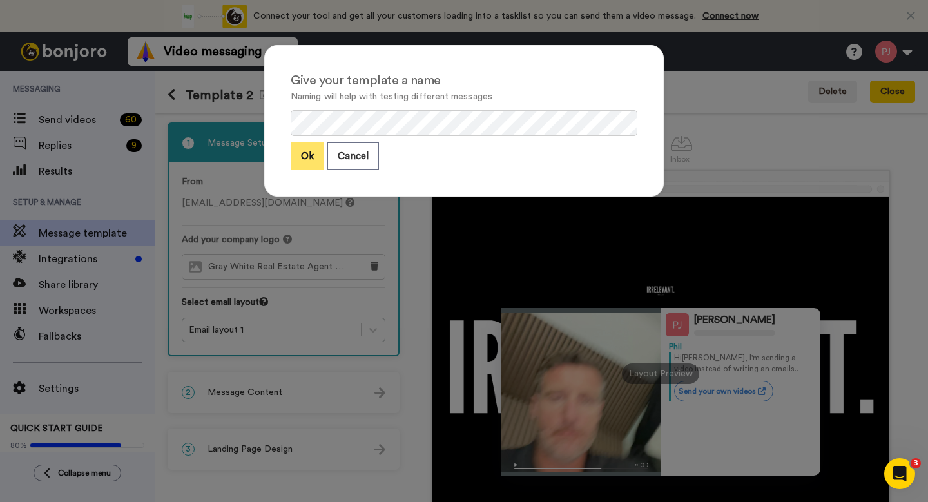
click at [303, 157] on button "Ok" at bounding box center [308, 156] width 34 height 28
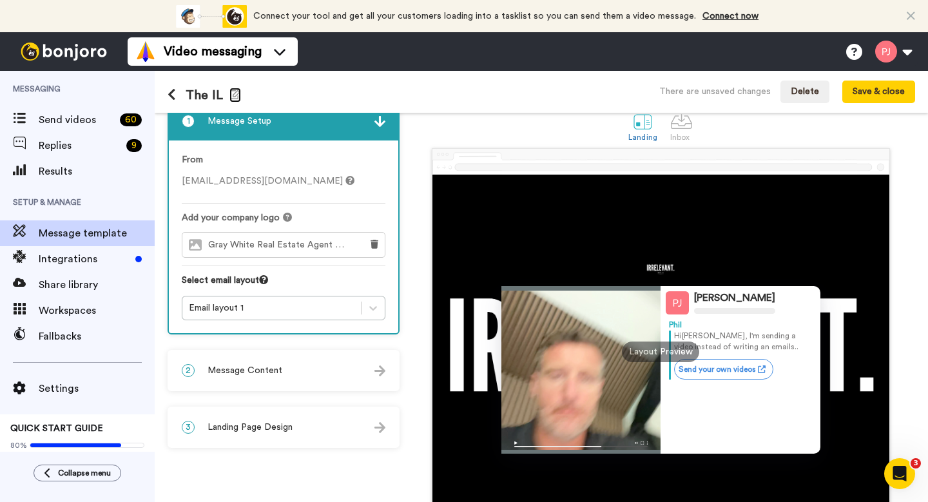
scroll to position [21, 0]
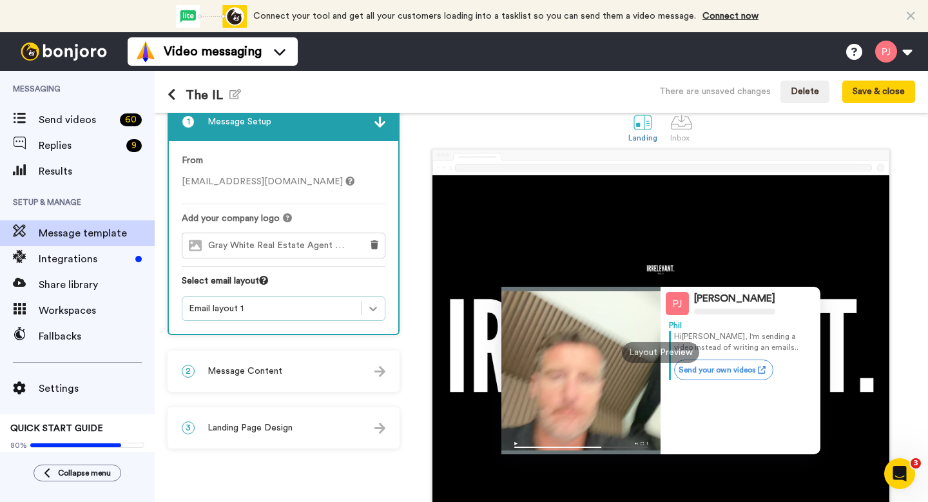
click at [373, 309] on icon at bounding box center [373, 308] width 13 height 13
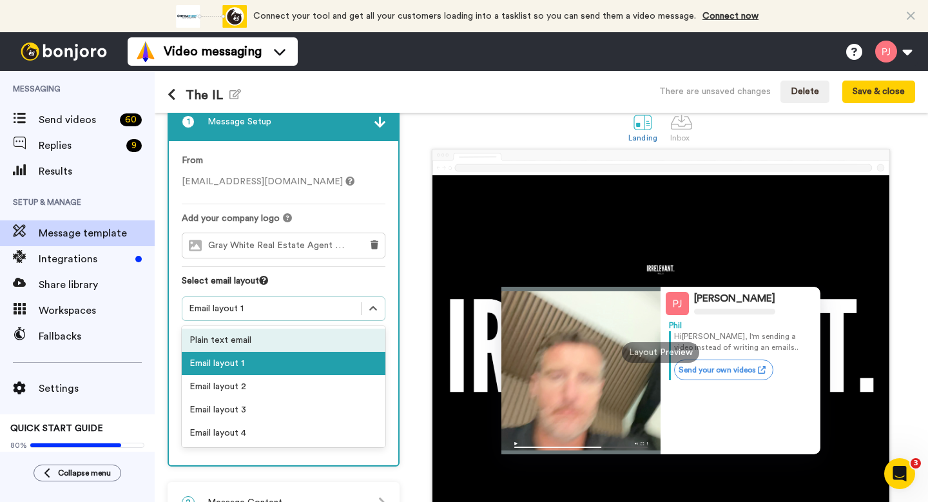
click at [340, 333] on div "Plain text email" at bounding box center [284, 340] width 204 height 23
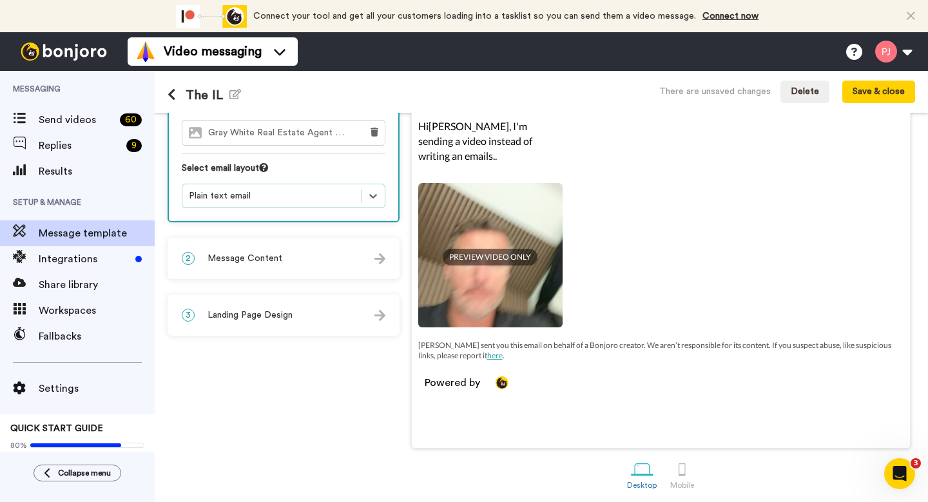
scroll to position [139, 0]
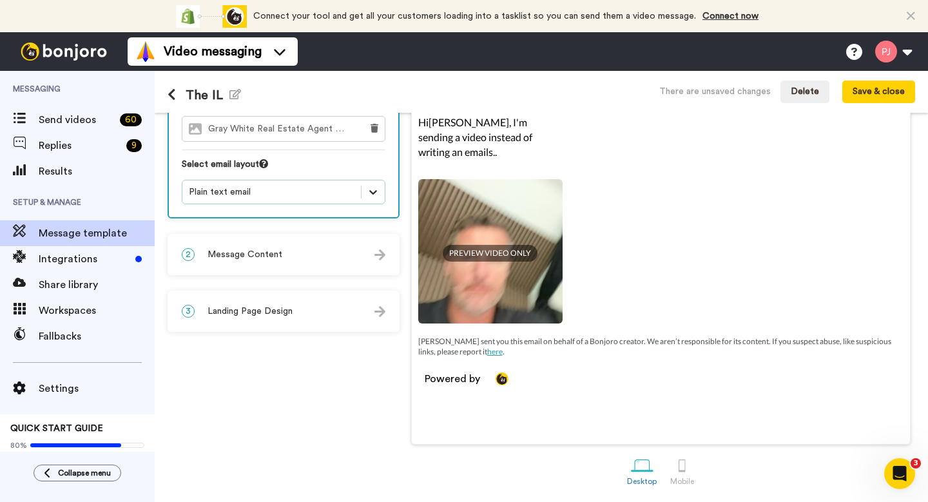
click at [373, 190] on icon at bounding box center [373, 192] width 13 height 13
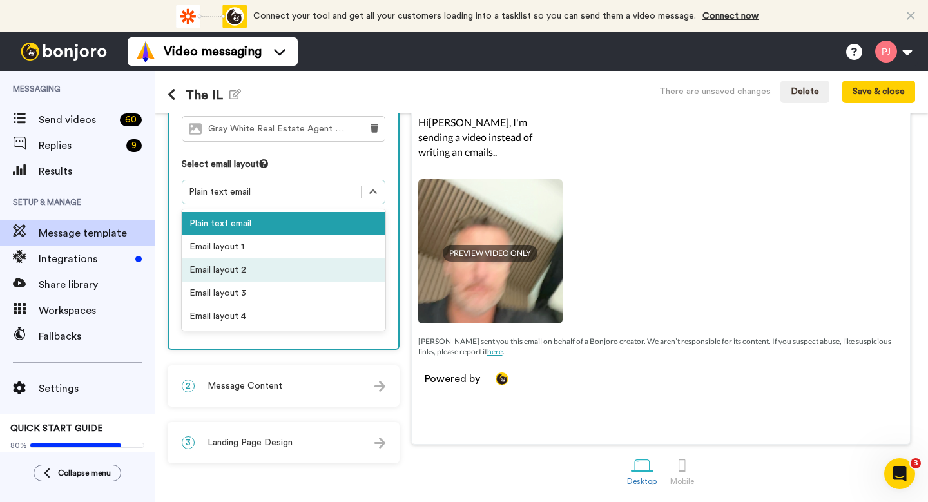
click at [339, 264] on div "Email layout 2" at bounding box center [284, 270] width 204 height 23
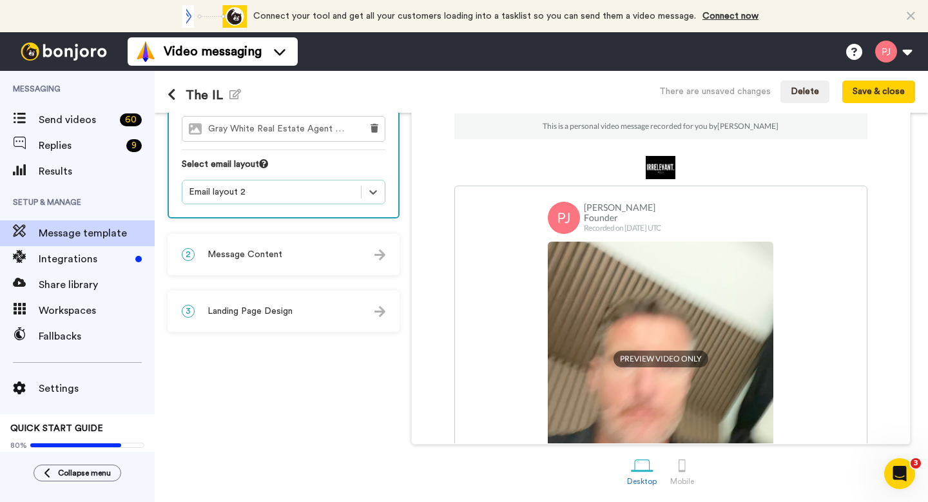
scroll to position [3, 0]
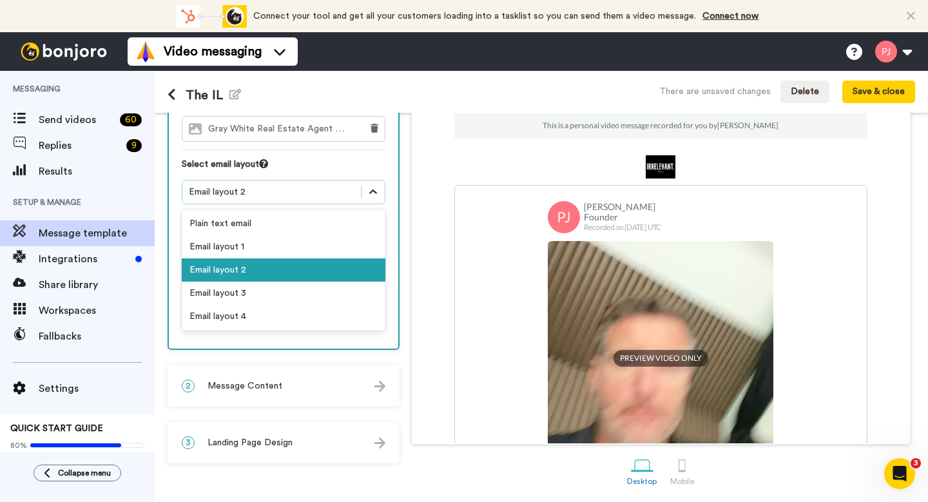
click at [373, 197] on div at bounding box center [373, 192] width 23 height 23
click at [344, 290] on div "Email layout 3" at bounding box center [284, 293] width 204 height 23
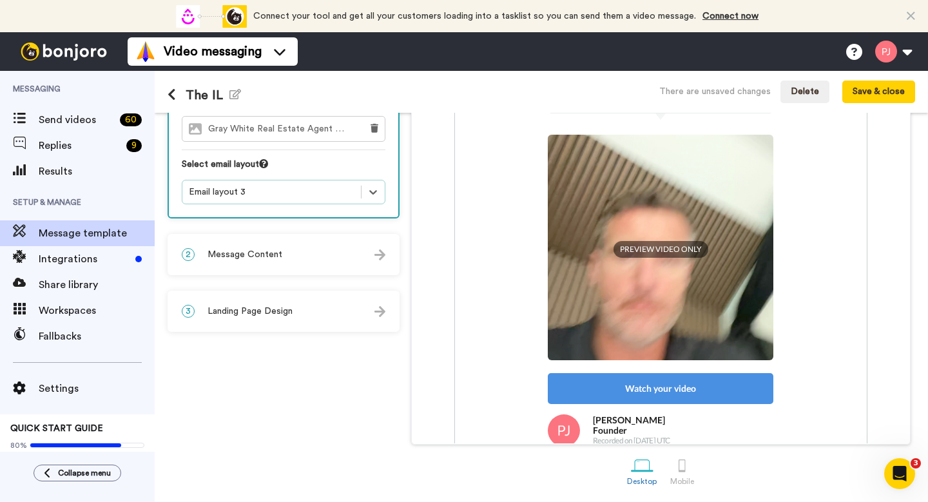
scroll to position [83, 0]
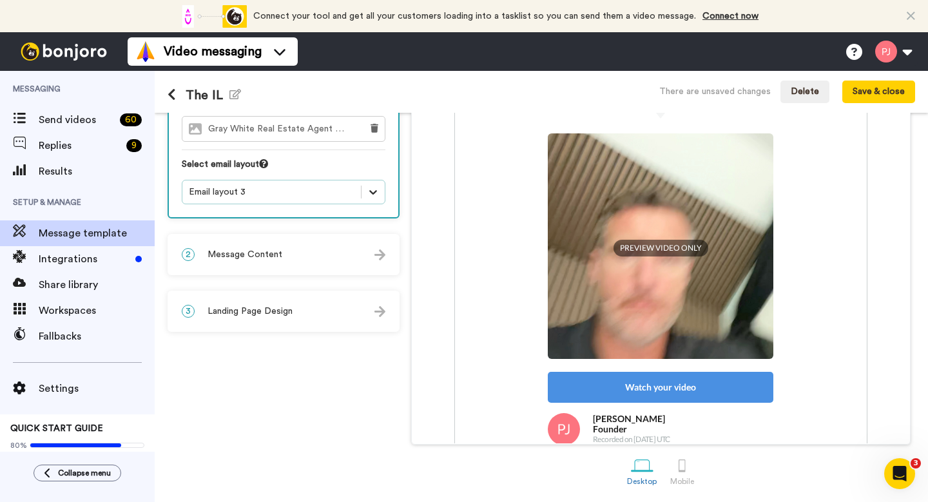
click at [375, 193] on icon at bounding box center [373, 192] width 13 height 13
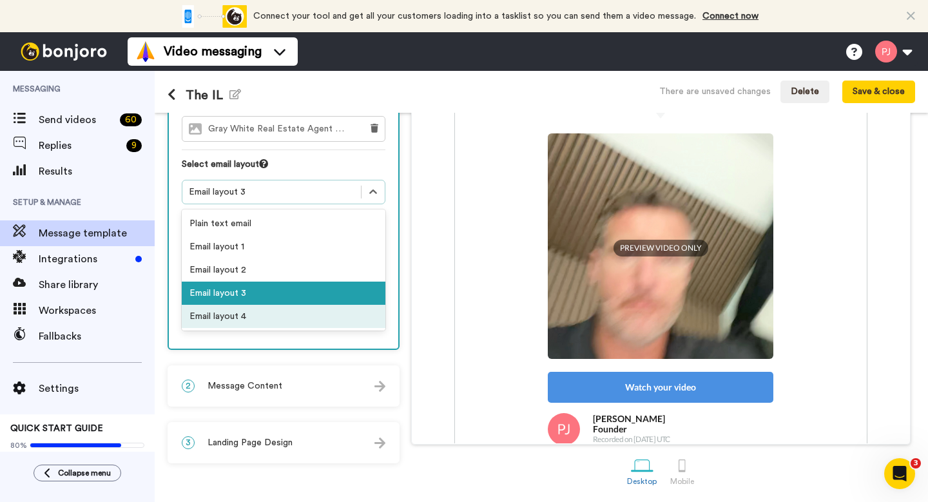
click at [346, 311] on div "Email layout 4" at bounding box center [284, 316] width 204 height 23
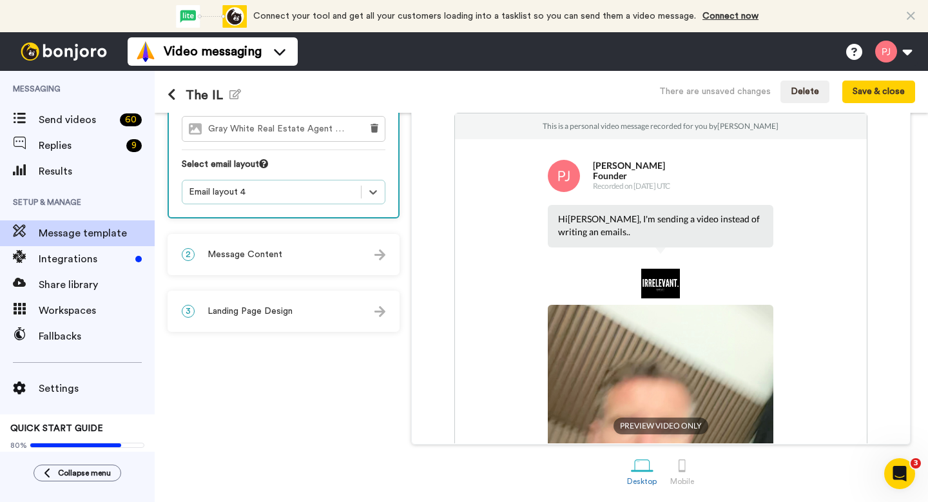
scroll to position [5, 0]
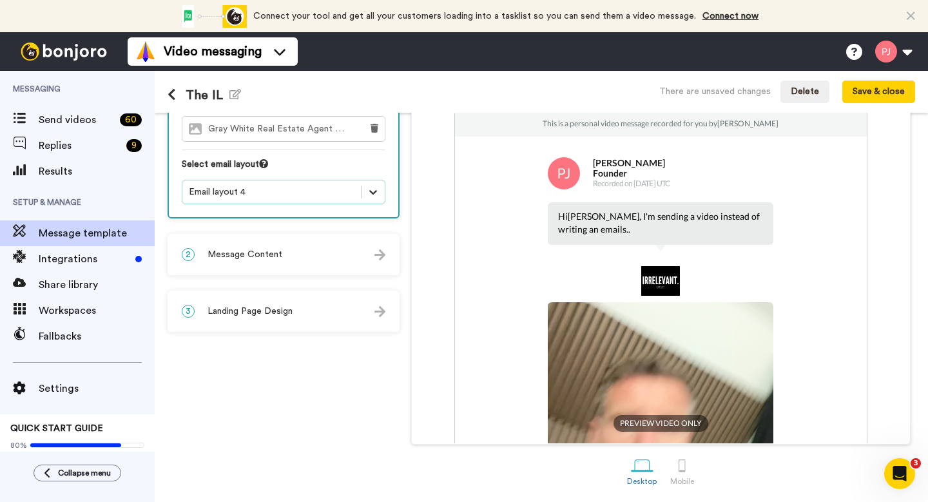
click at [370, 184] on div at bounding box center [373, 192] width 23 height 23
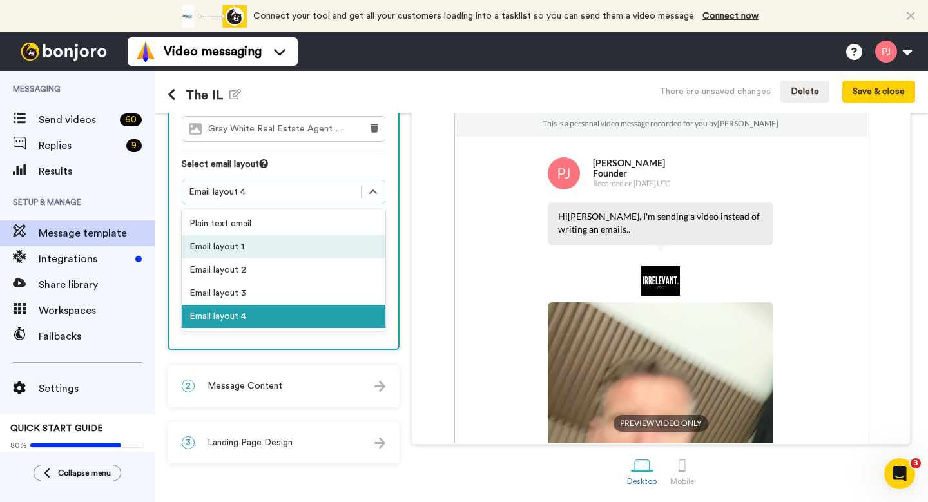
click at [332, 240] on div "Email layout 1" at bounding box center [284, 246] width 204 height 23
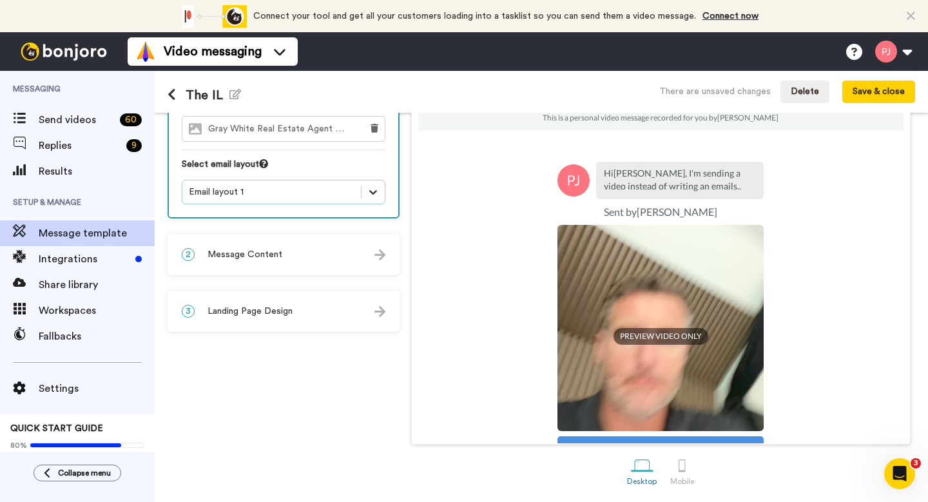
scroll to position [26, 0]
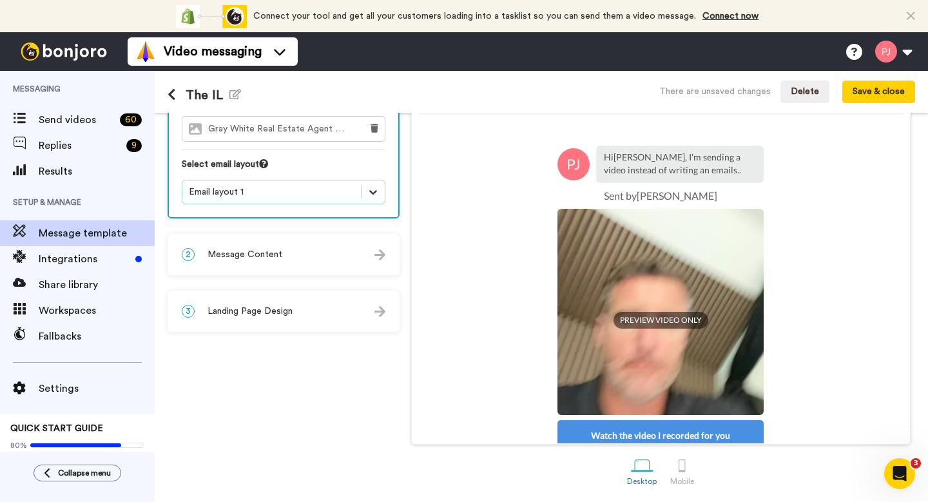
click at [377, 201] on div at bounding box center [373, 192] width 23 height 23
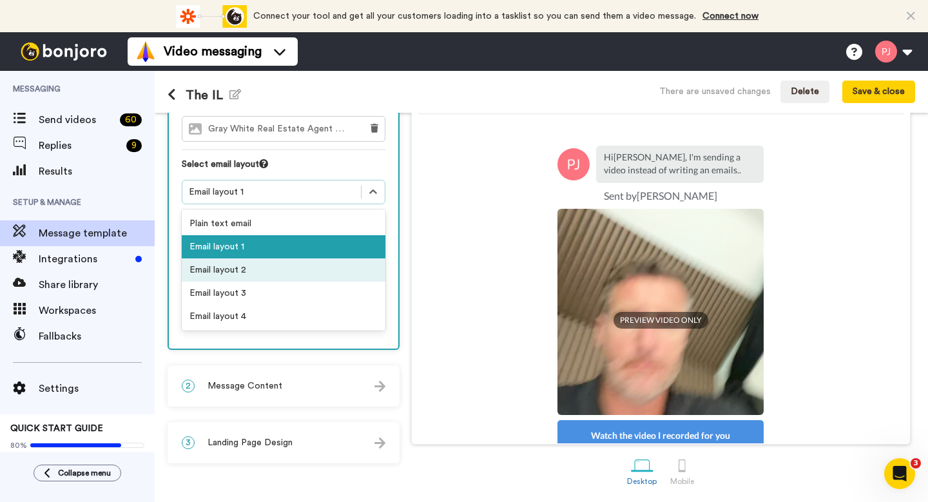
click at [342, 260] on div "Email layout 2" at bounding box center [284, 270] width 204 height 23
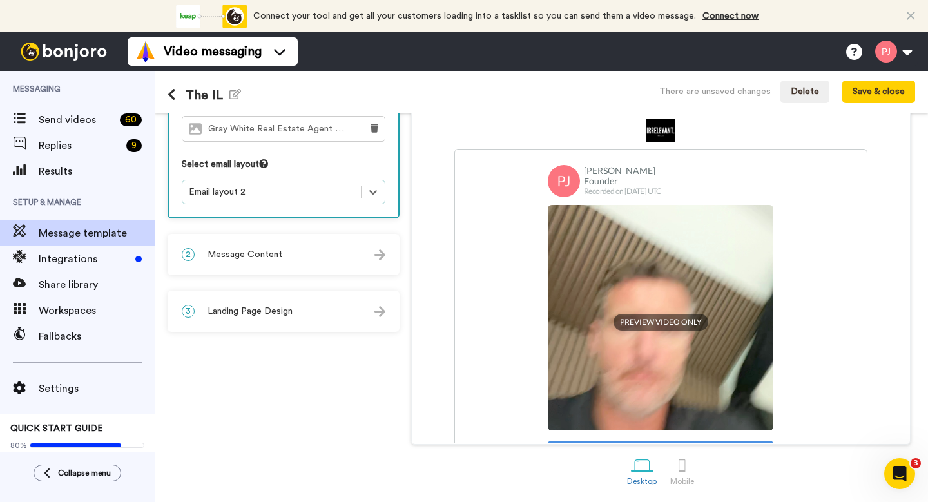
scroll to position [102, 0]
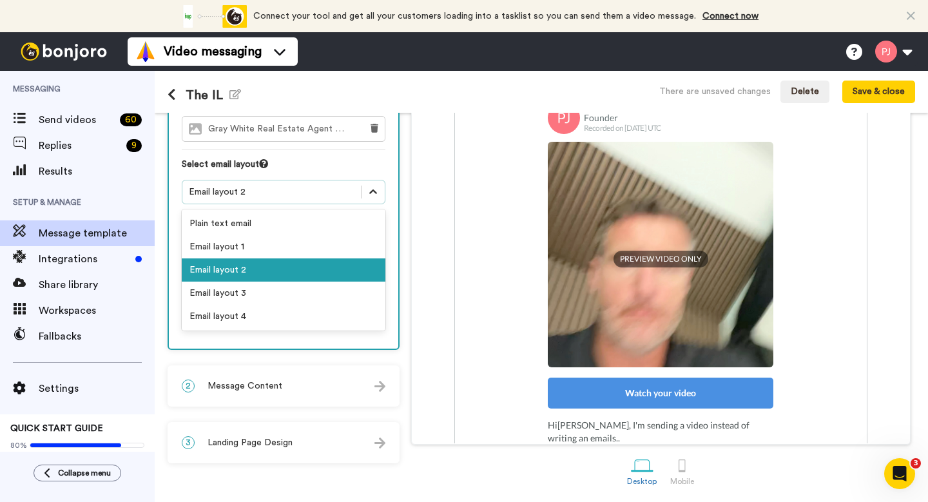
click at [362, 192] on div at bounding box center [373, 192] width 23 height 23
click at [330, 248] on div "Email layout 1" at bounding box center [284, 246] width 204 height 23
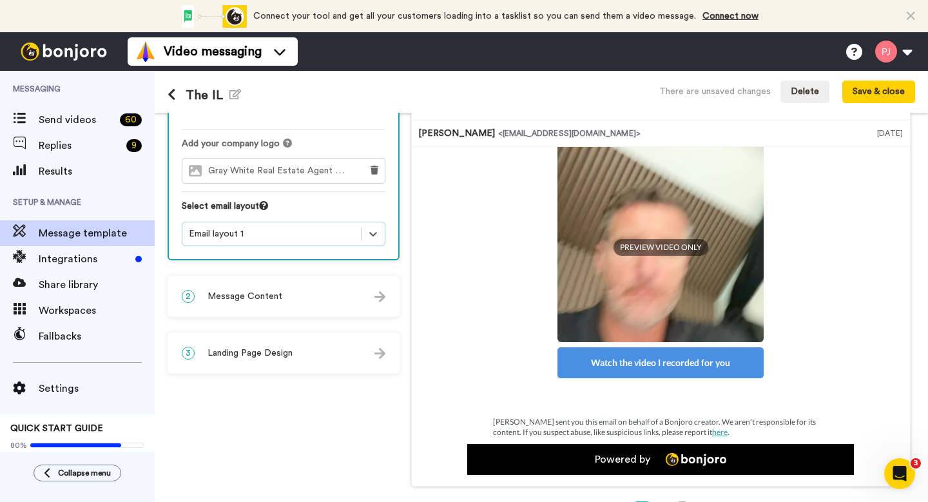
scroll to position [0, 0]
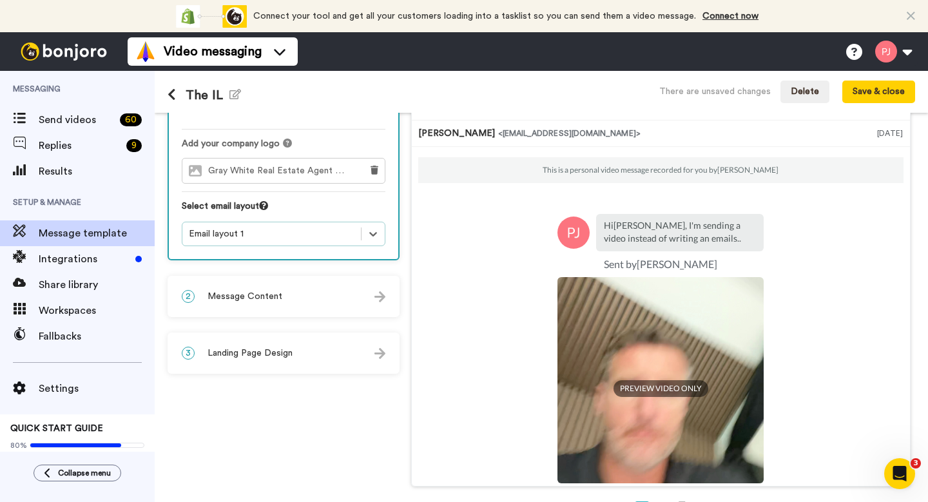
click at [358, 247] on div "From phil@impactleadershipteam.com Add your company logo Gray White Real Estate…" at bounding box center [284, 162] width 230 height 193
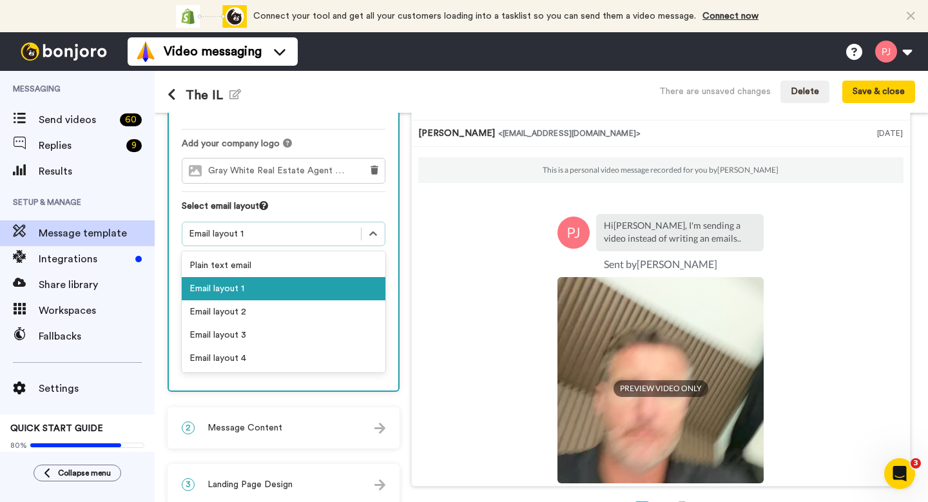
click at [357, 243] on div "Email layout 1" at bounding box center [284, 234] width 204 height 24
click at [322, 333] on div "Email layout 3" at bounding box center [284, 335] width 204 height 23
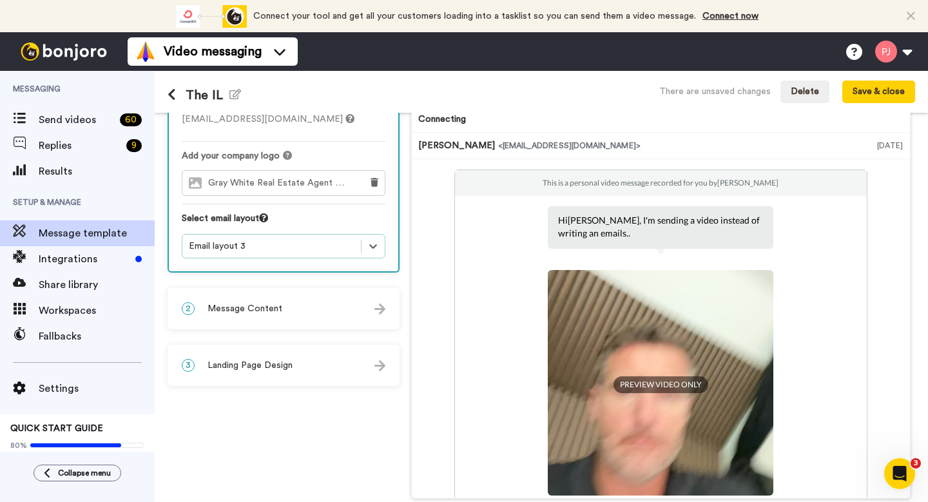
scroll to position [32, 0]
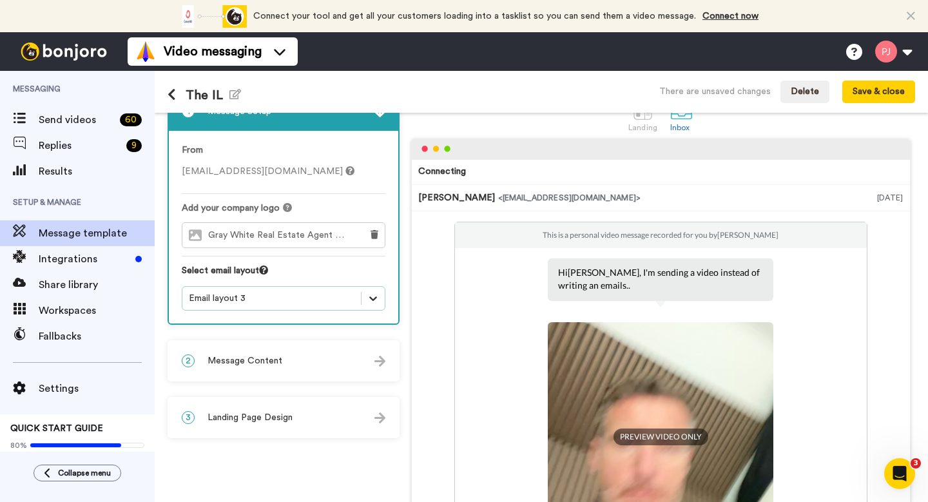
click at [362, 291] on div at bounding box center [373, 298] width 23 height 23
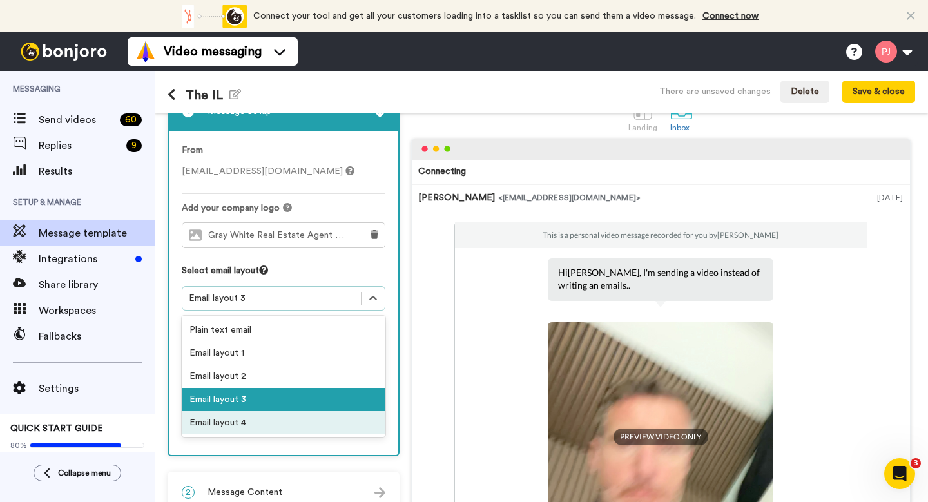
click at [308, 423] on div "Email layout 4" at bounding box center [284, 422] width 204 height 23
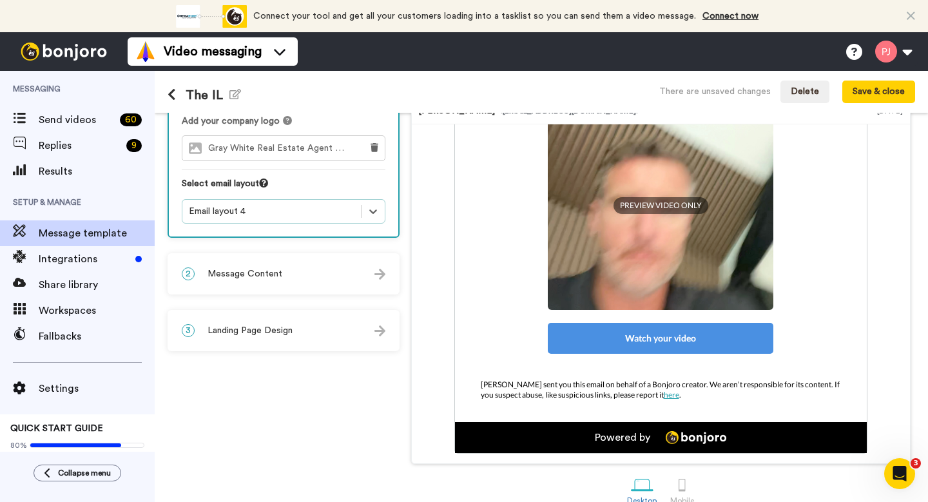
scroll to position [119, 0]
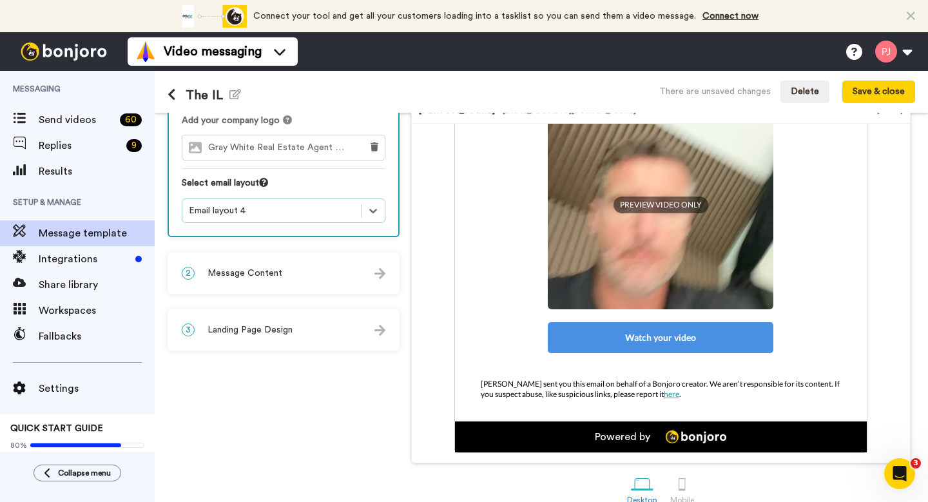
click at [328, 289] on div "2 Message Content" at bounding box center [284, 273] width 230 height 39
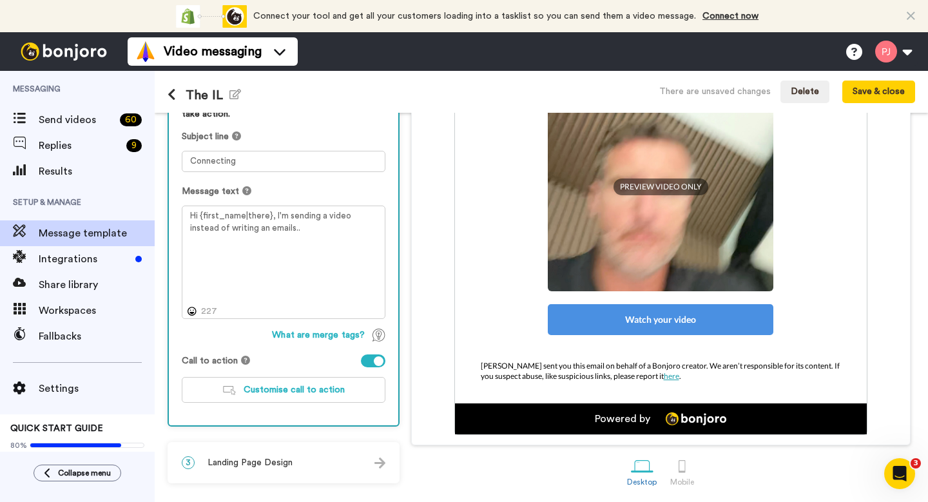
scroll to position [0, 0]
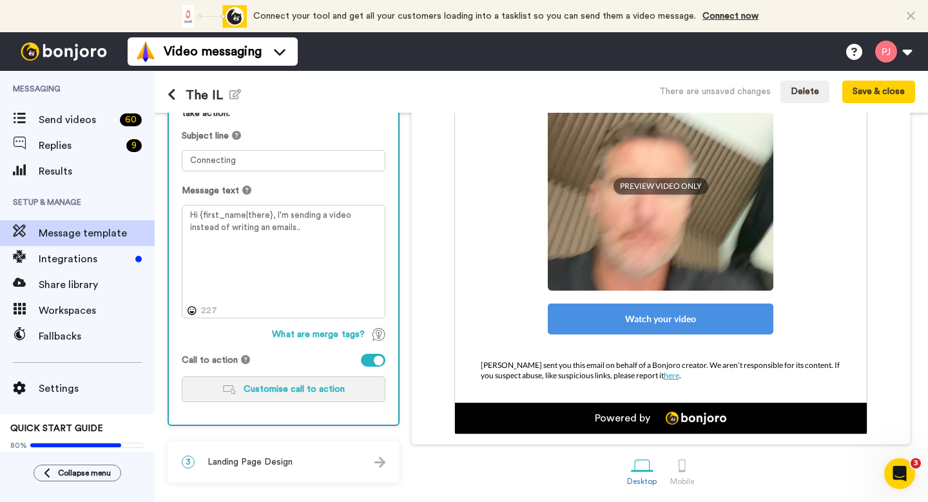
click at [305, 395] on button "Customise call to action" at bounding box center [284, 390] width 204 height 26
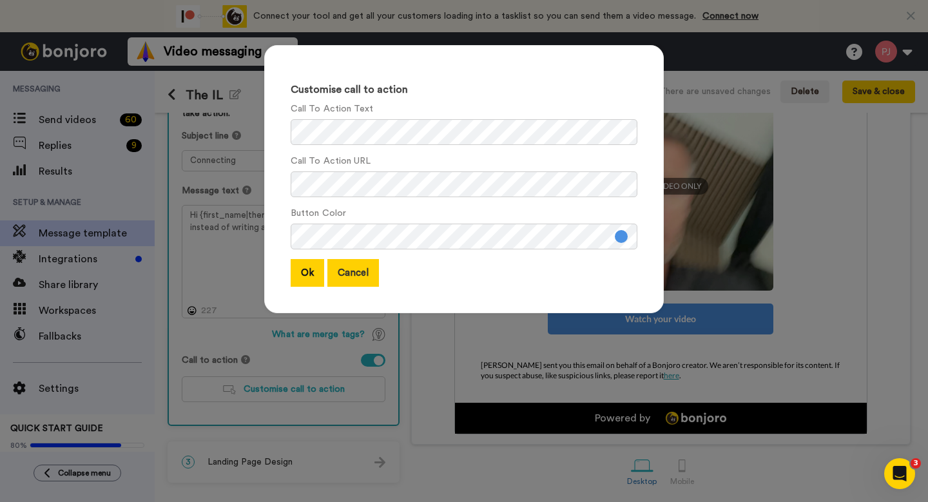
click at [347, 278] on button "Cancel" at bounding box center [354, 273] width 52 height 28
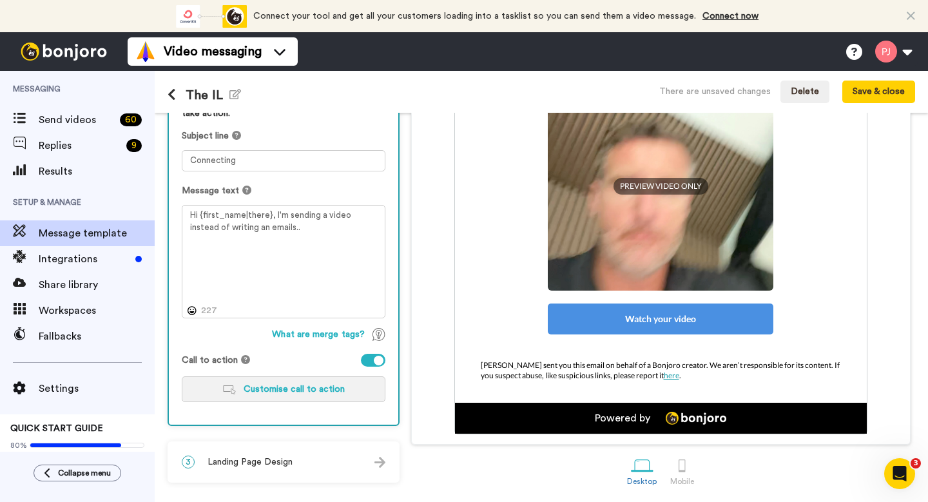
click at [291, 385] on span "Customise call to action" at bounding box center [294, 389] width 101 height 9
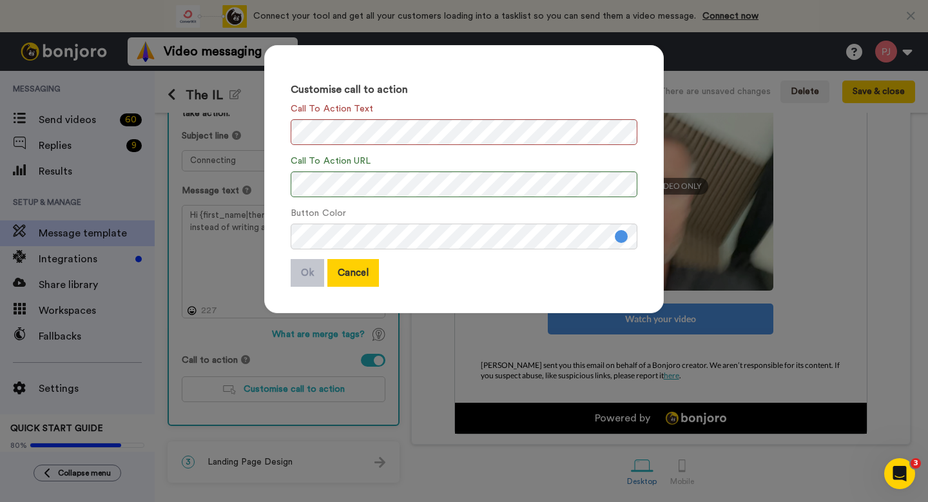
click at [340, 273] on button "Cancel" at bounding box center [354, 273] width 52 height 28
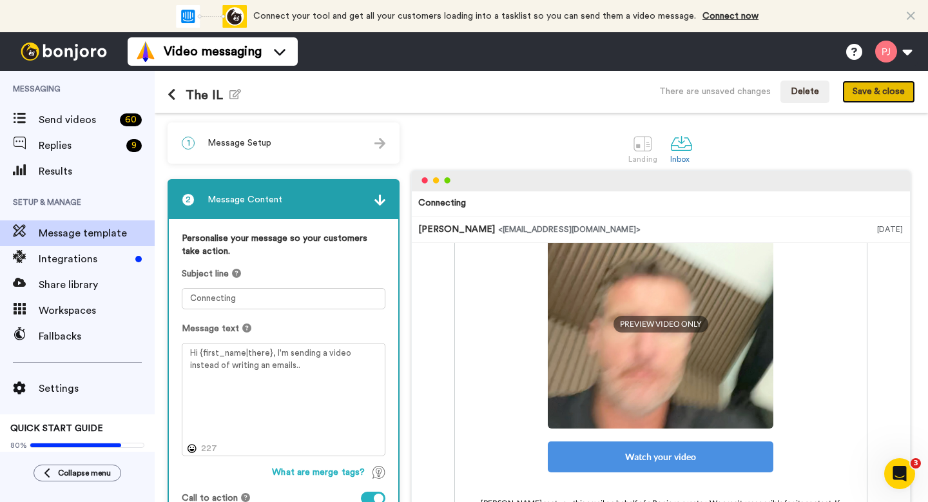
click at [867, 87] on button "Save & close" at bounding box center [879, 92] width 73 height 23
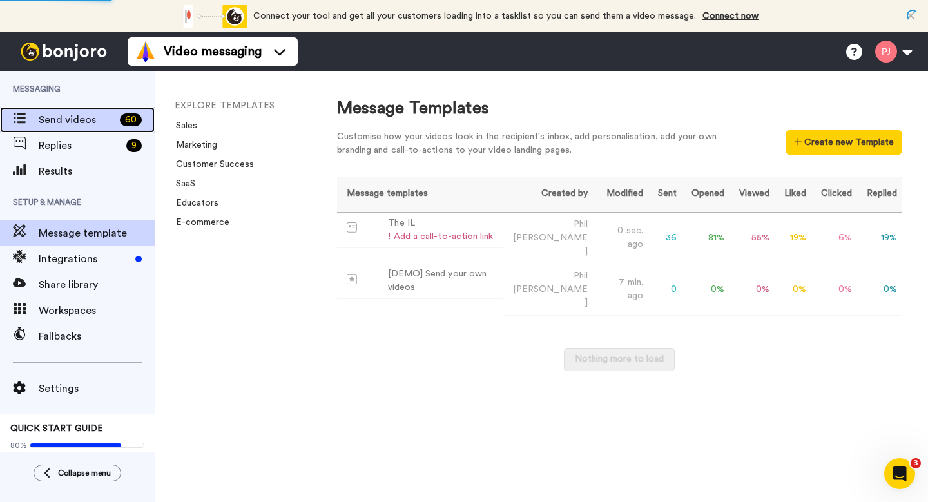
click at [81, 119] on span "Send videos" at bounding box center [77, 119] width 76 height 15
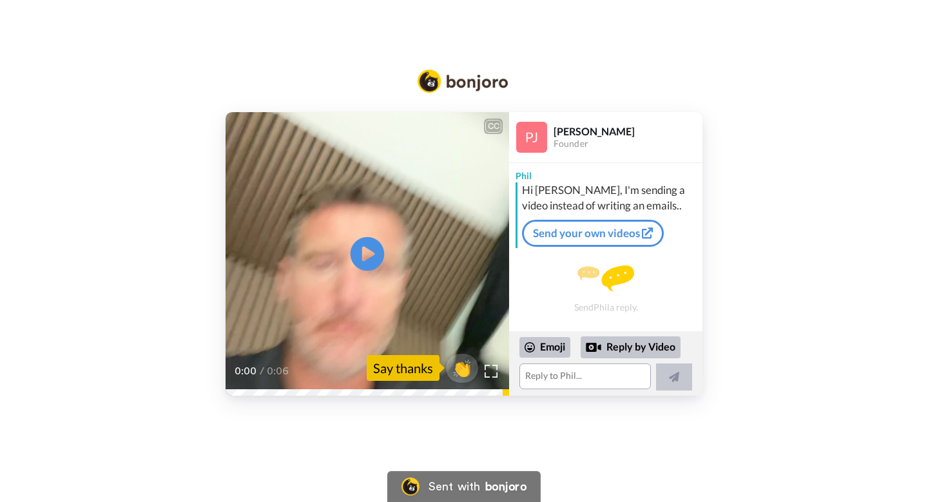
click at [368, 250] on icon "Play/Pause" at bounding box center [368, 254] width 34 height 61
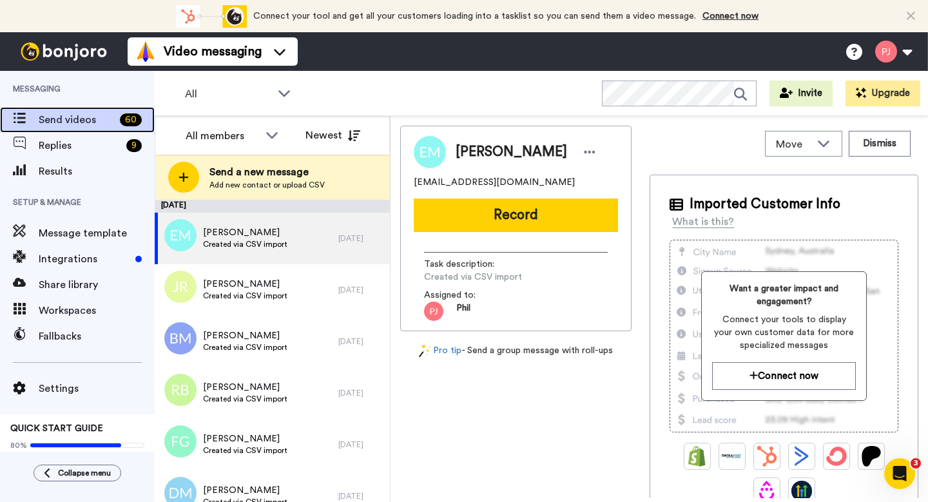
click at [74, 119] on span "Send videos" at bounding box center [77, 119] width 76 height 15
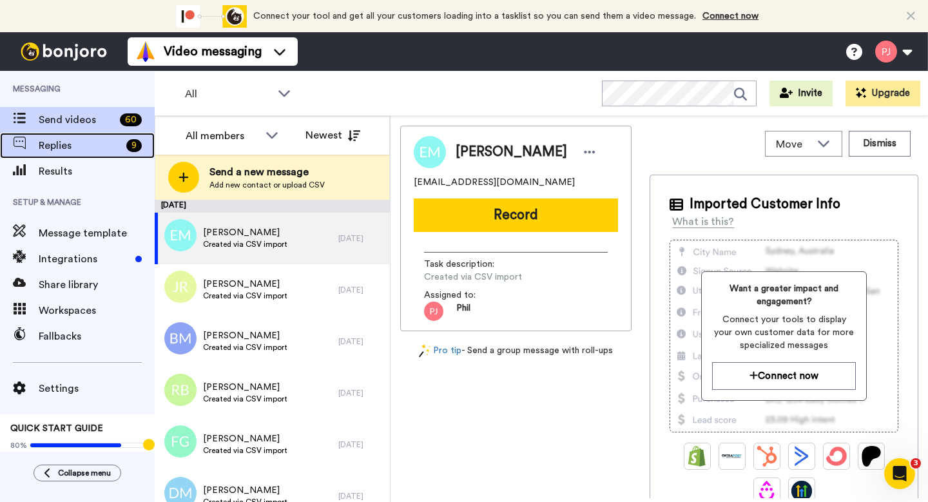
click at [79, 155] on div "Replies 9" at bounding box center [77, 146] width 155 height 26
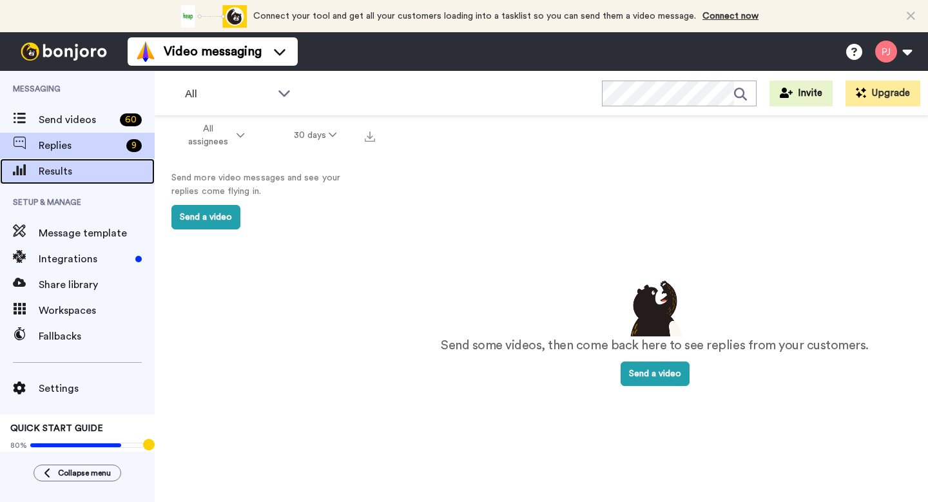
click at [70, 176] on span "Results" at bounding box center [97, 171] width 116 height 15
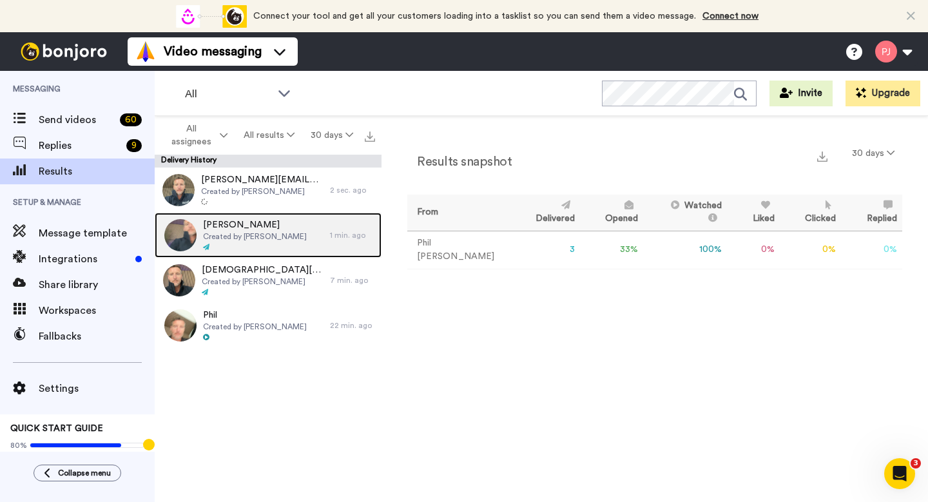
click at [230, 225] on span "[PERSON_NAME]" at bounding box center [255, 225] width 104 height 13
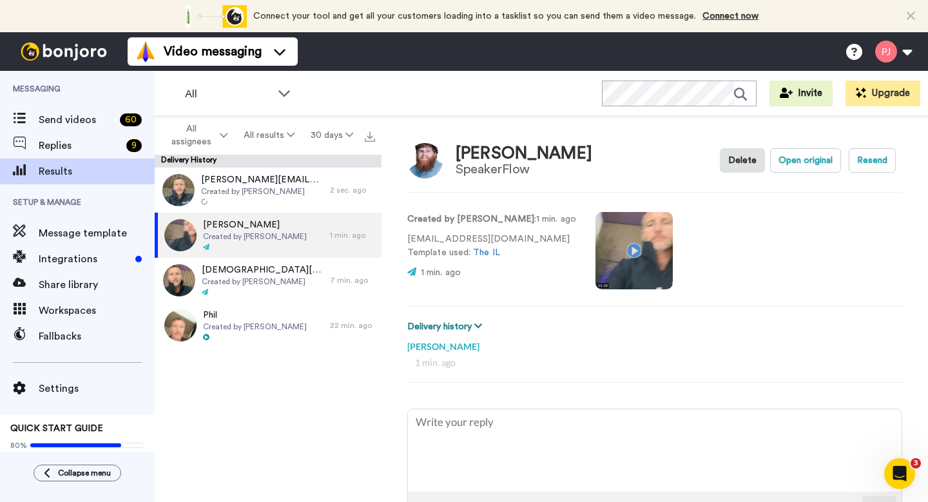
click at [472, 327] on button "Delivery history" at bounding box center [446, 327] width 79 height 14
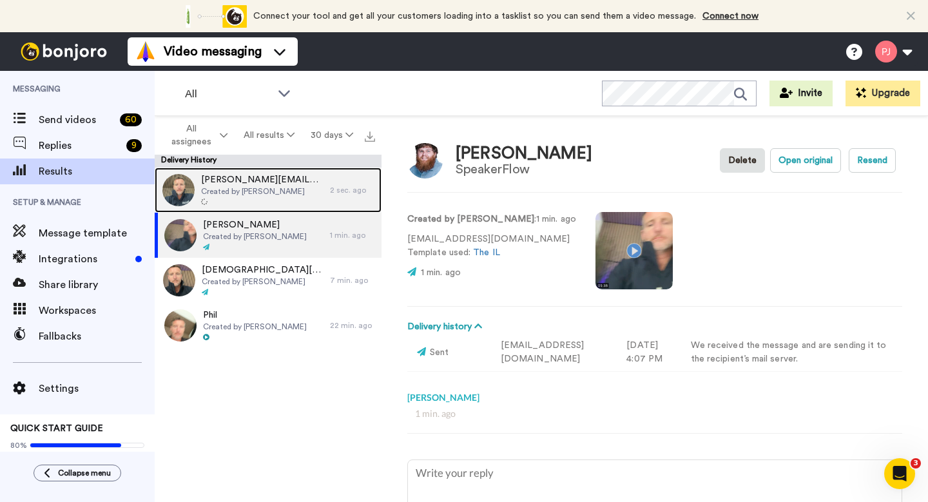
click at [279, 188] on span "Created by [PERSON_NAME]" at bounding box center [262, 191] width 122 height 10
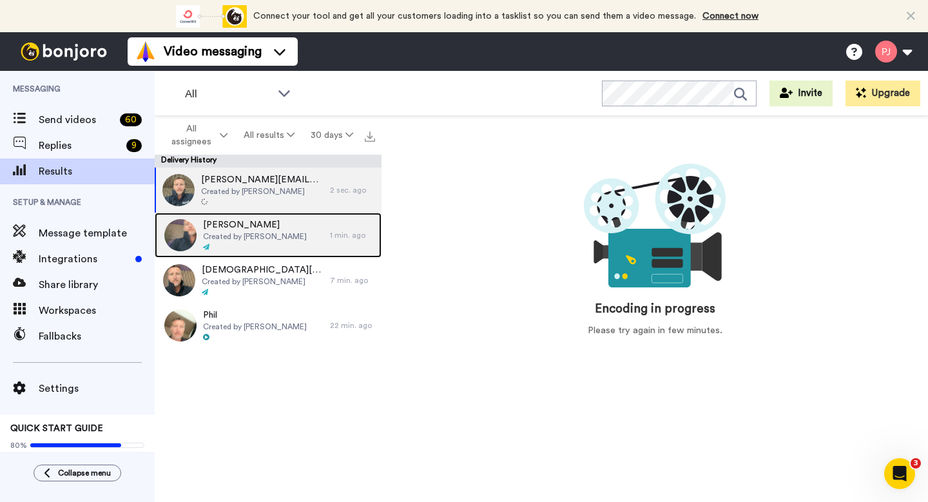
click at [272, 223] on span "[PERSON_NAME]" at bounding box center [255, 225] width 104 height 13
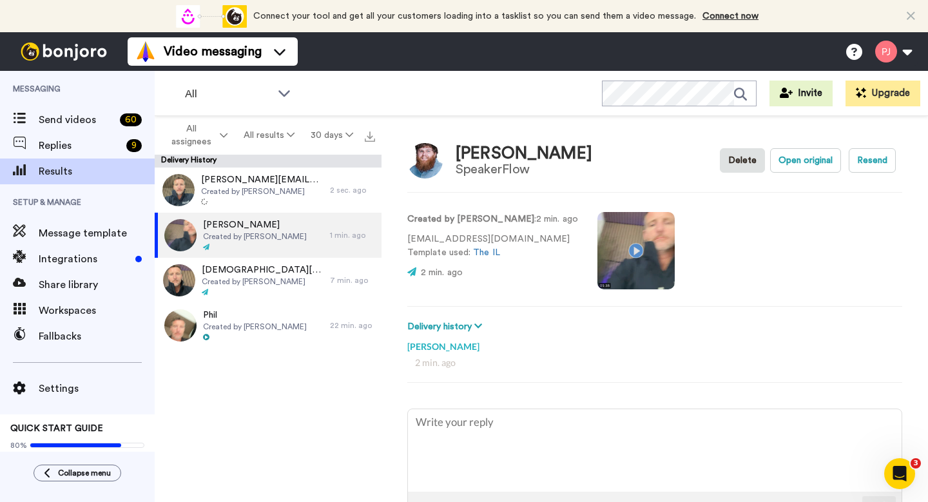
type textarea "x"
